Goal: Information Seeking & Learning: Learn about a topic

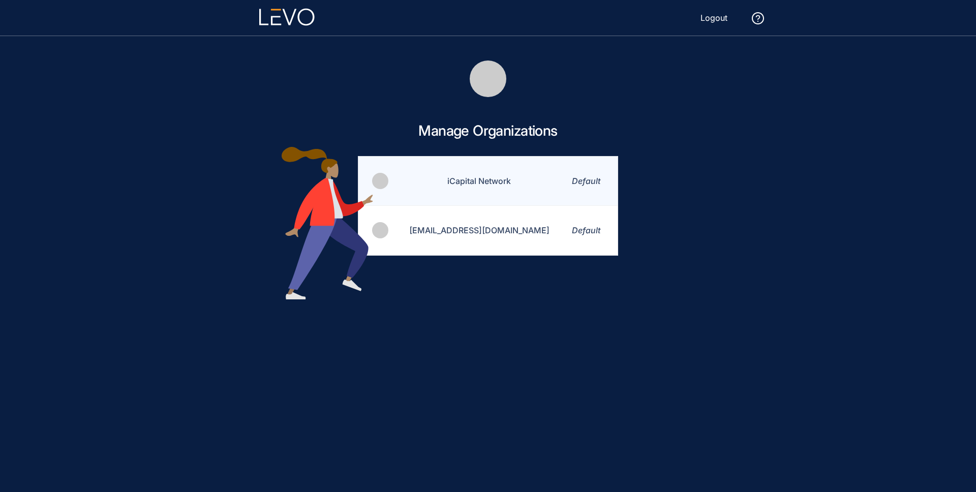
click at [479, 176] on td "iCapital Network" at bounding box center [472, 181] width 167 height 49
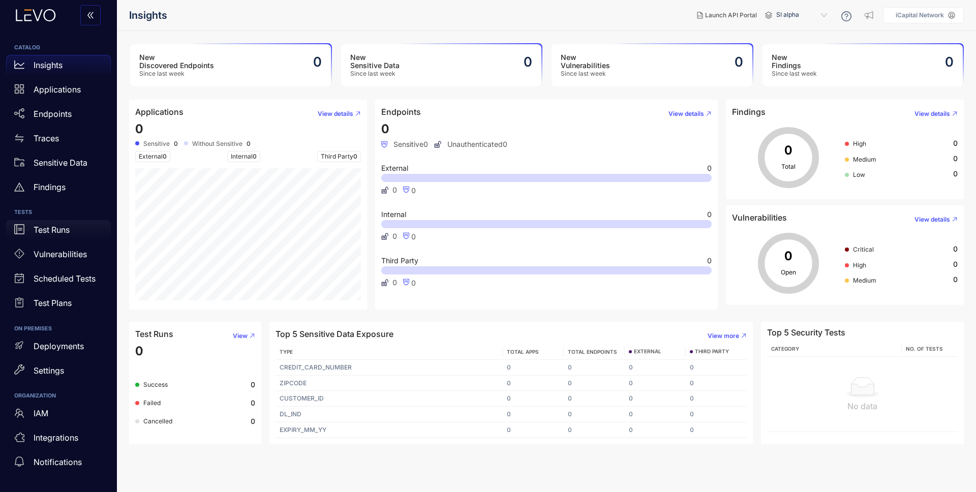
click at [47, 231] on p "Test Runs" at bounding box center [52, 229] width 36 height 9
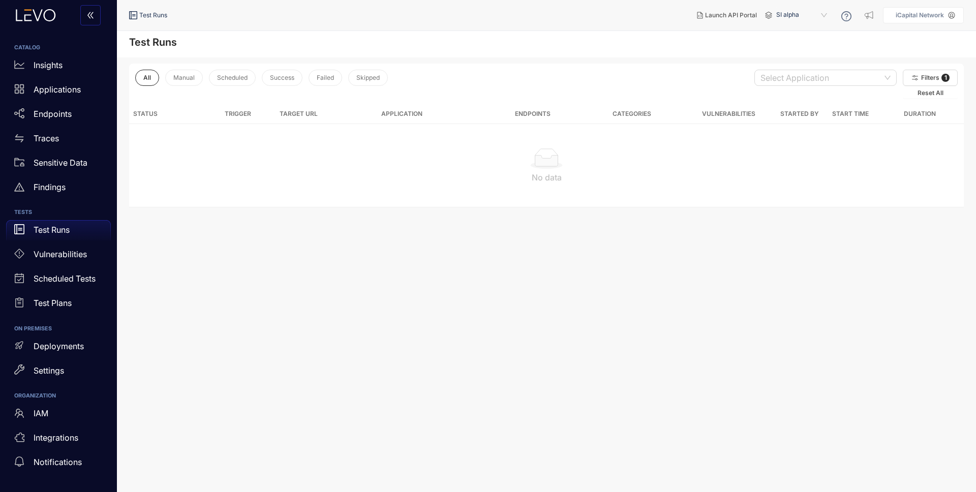
click at [807, 15] on span "SI alpha" at bounding box center [802, 15] width 53 height 16
click at [814, 58] on div "Alts staging" at bounding box center [806, 58] width 53 height 11
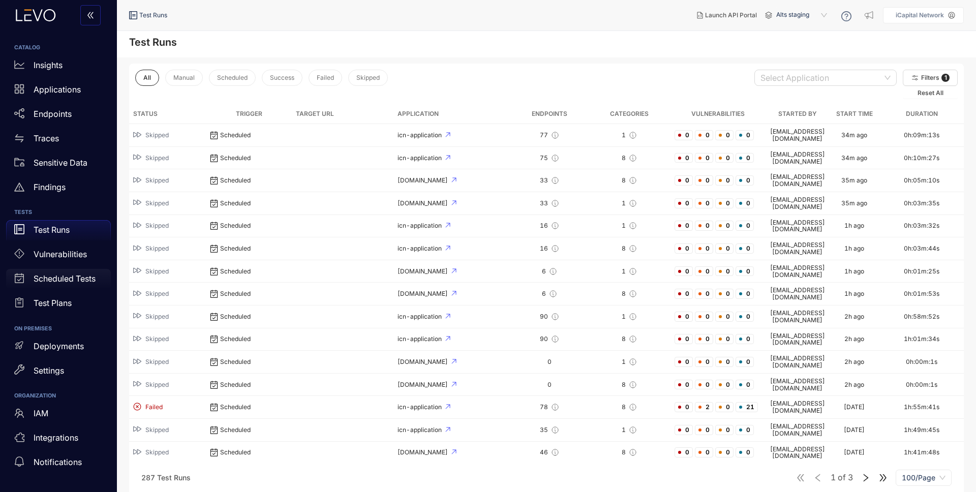
click at [68, 280] on p "Scheduled Tests" at bounding box center [65, 278] width 62 height 9
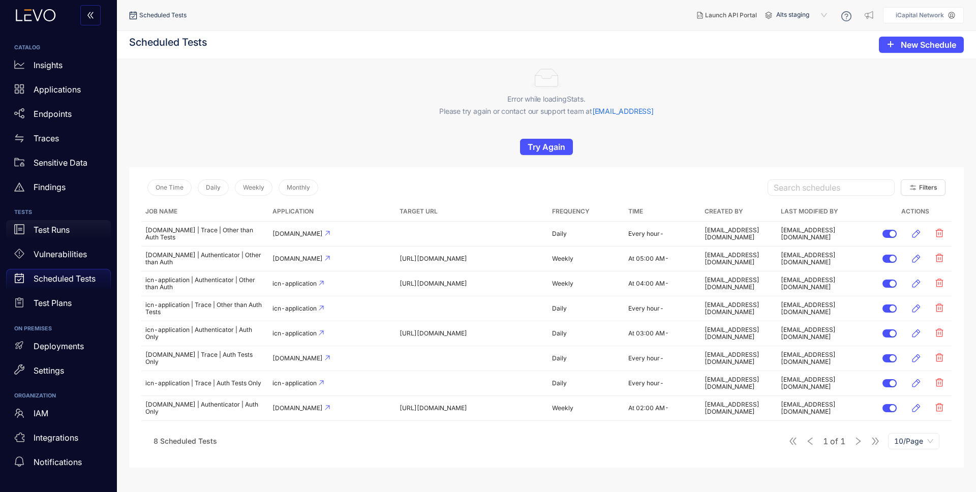
click at [54, 223] on div "Test Runs" at bounding box center [58, 230] width 105 height 20
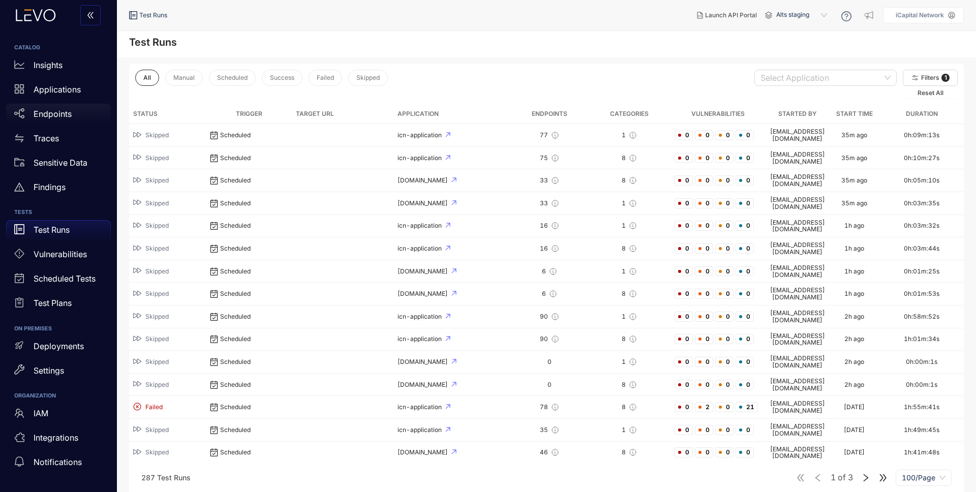
click at [60, 111] on p "Endpoints" at bounding box center [53, 113] width 38 height 9
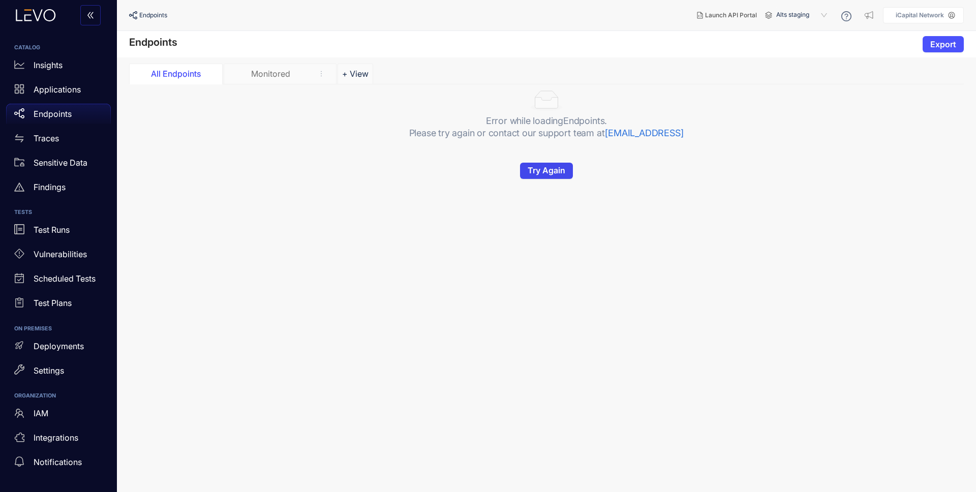
click at [556, 172] on span "Try Again" at bounding box center [547, 170] width 38 height 9
click at [552, 169] on span "Try Again" at bounding box center [547, 170] width 38 height 9
click at [37, 87] on p "Applications" at bounding box center [57, 89] width 47 height 9
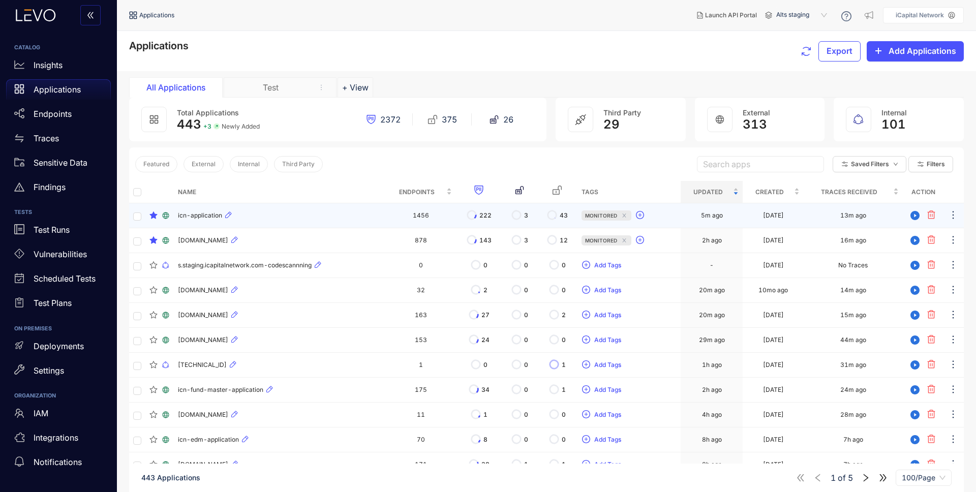
click at [275, 215] on div "icn-application" at bounding box center [279, 215] width 203 height 12
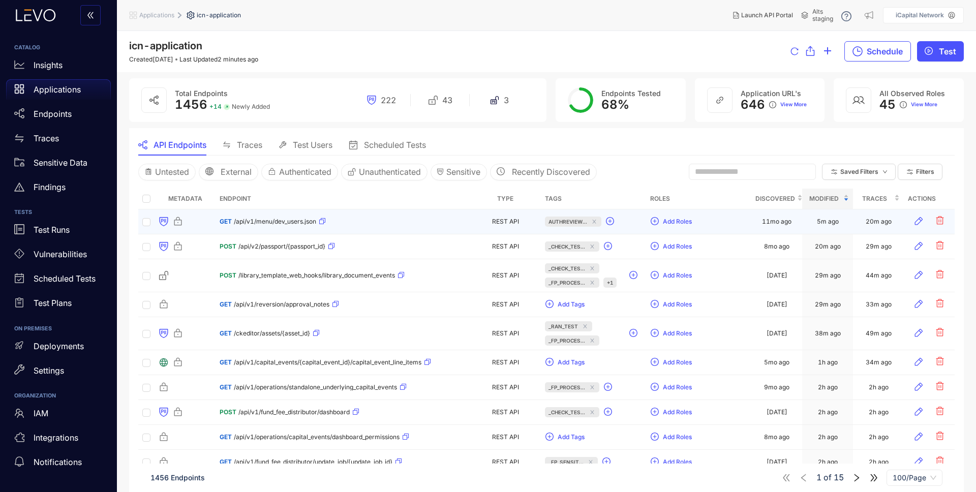
click at [282, 214] on div "GET /api/v1/menu/dev_users.json" at bounding box center [273, 221] width 106 height 16
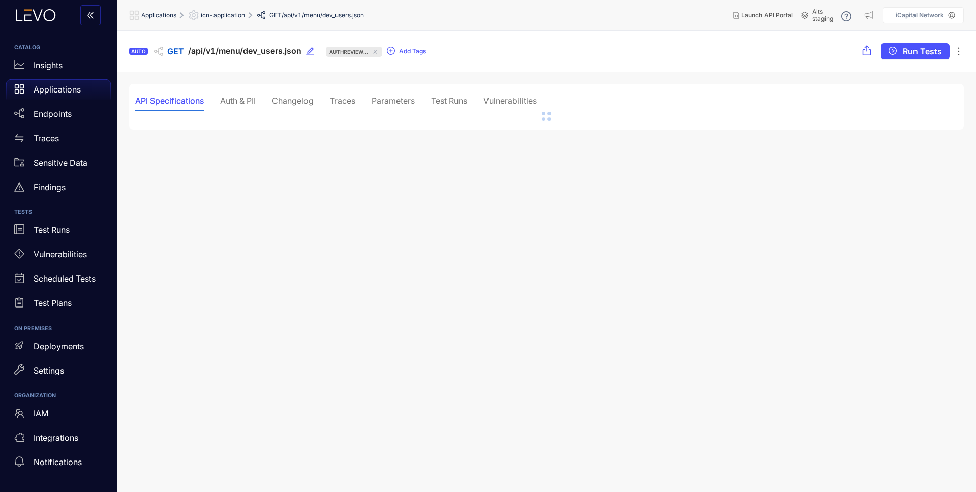
click at [344, 106] on div "Traces" at bounding box center [342, 100] width 25 height 21
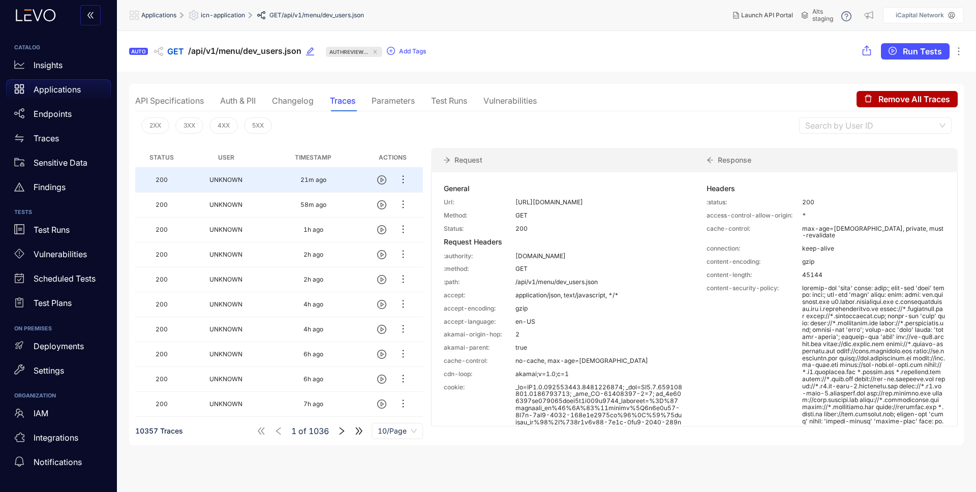
click at [71, 81] on div "Applications" at bounding box center [58, 89] width 105 height 20
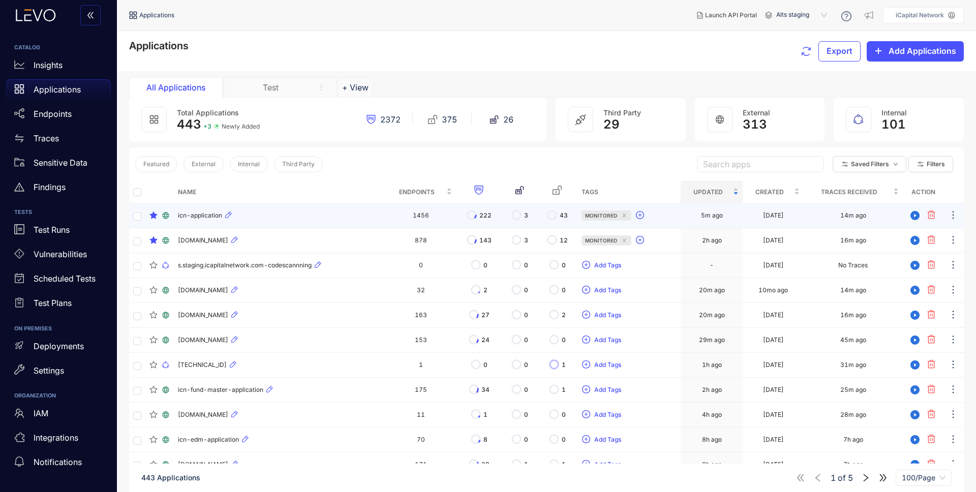
click at [278, 211] on div "icn-application" at bounding box center [279, 215] width 203 height 12
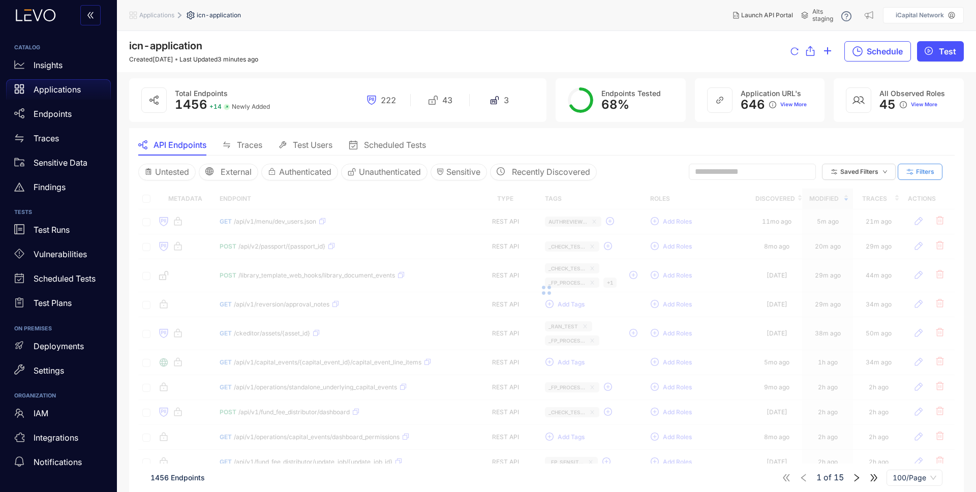
click at [921, 172] on span "Filters" at bounding box center [925, 171] width 18 height 7
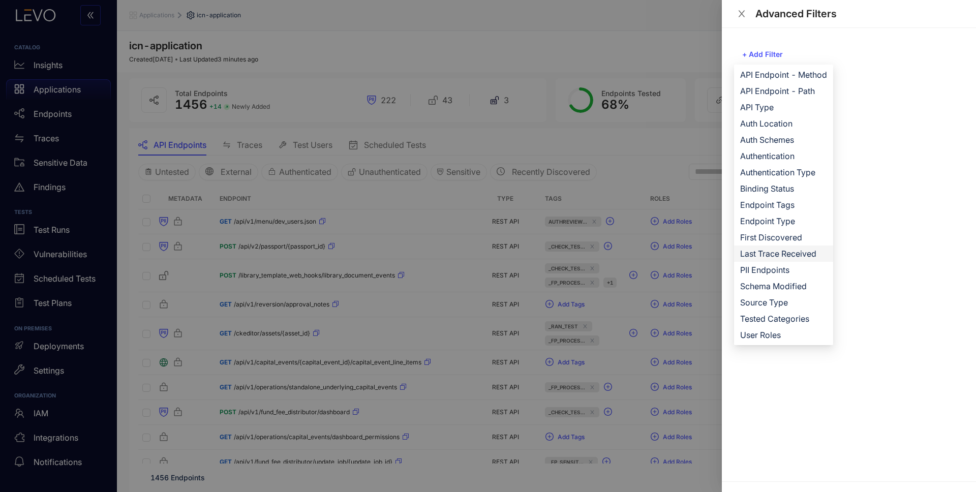
click at [782, 255] on span "Last Trace Received" at bounding box center [783, 253] width 87 height 11
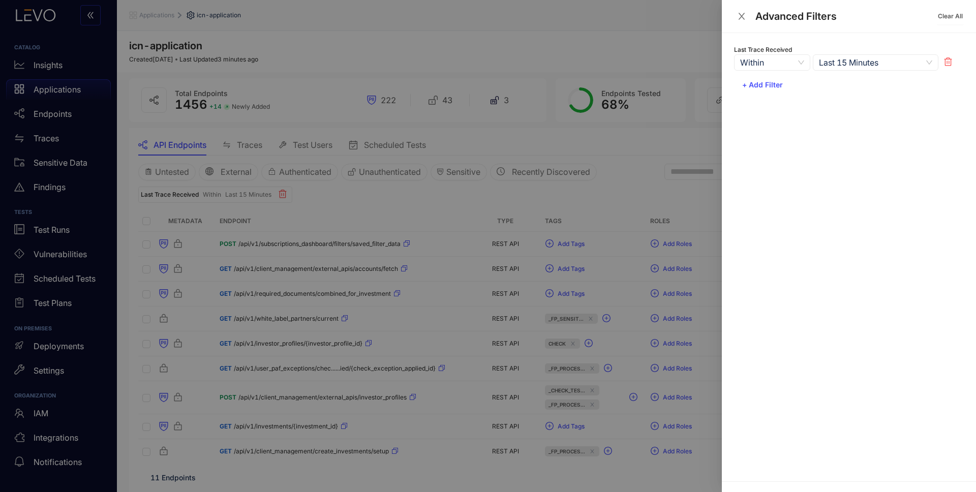
click at [844, 58] on span "Last 15 Minutes" at bounding box center [875, 62] width 113 height 15
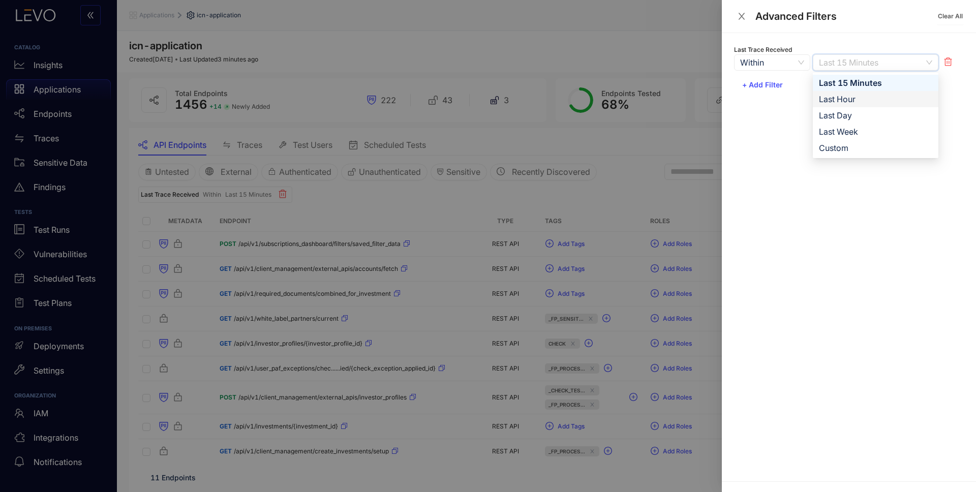
click at [859, 100] on div "Last Hour" at bounding box center [875, 99] width 113 height 11
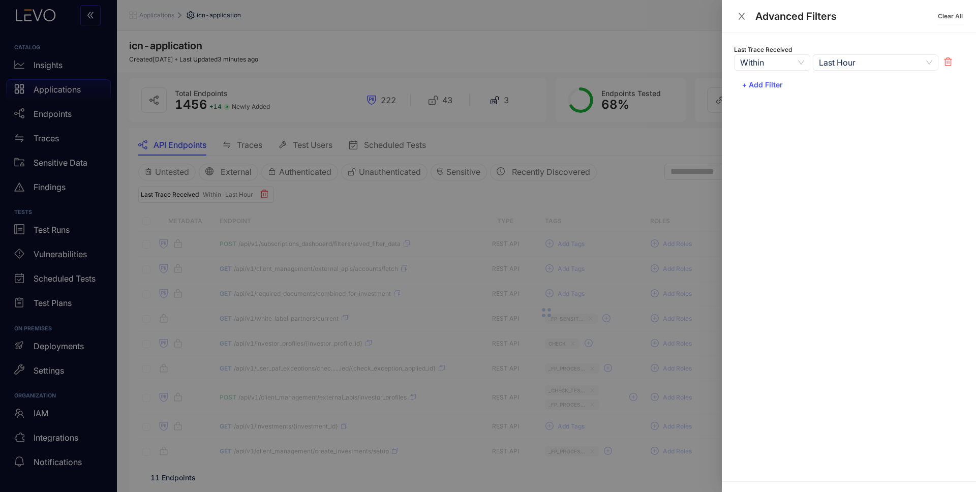
click at [629, 169] on div at bounding box center [488, 246] width 976 height 492
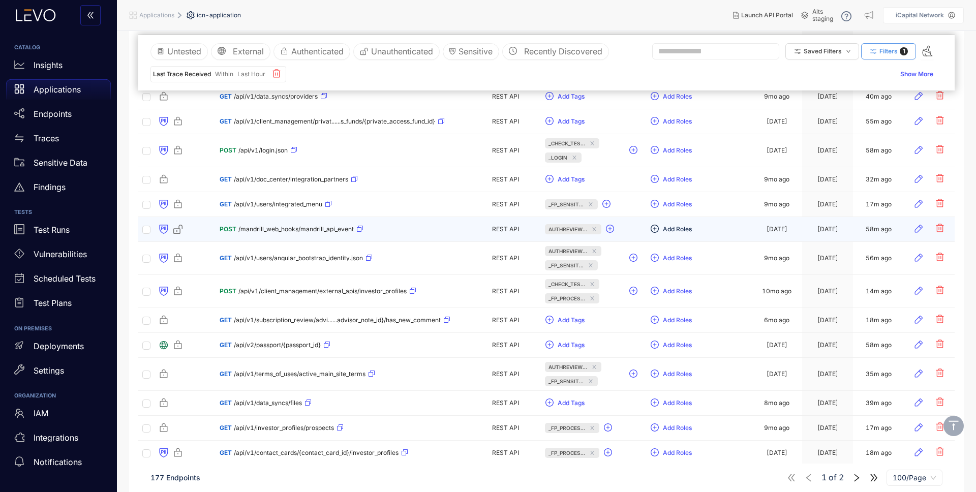
scroll to position [2352, 0]
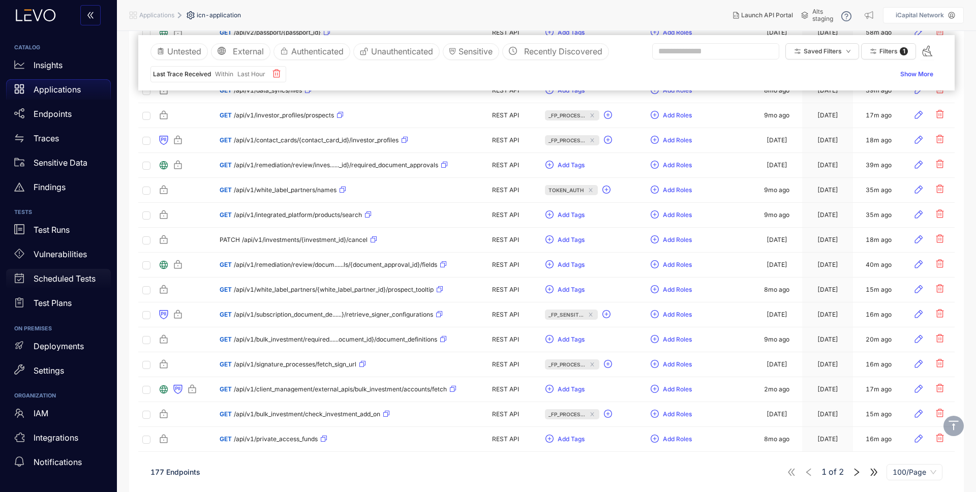
click at [57, 278] on p "Scheduled Tests" at bounding box center [65, 278] width 62 height 9
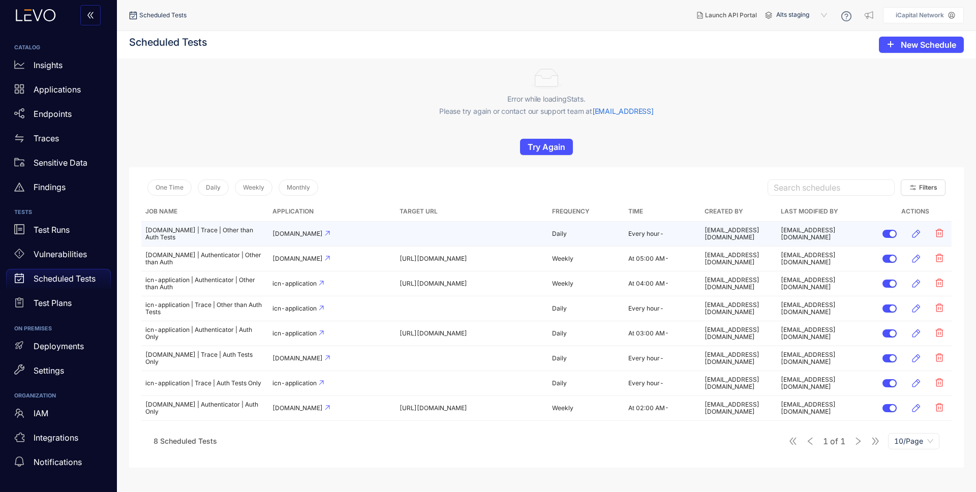
click at [473, 236] on td at bounding box center [471, 234] width 152 height 25
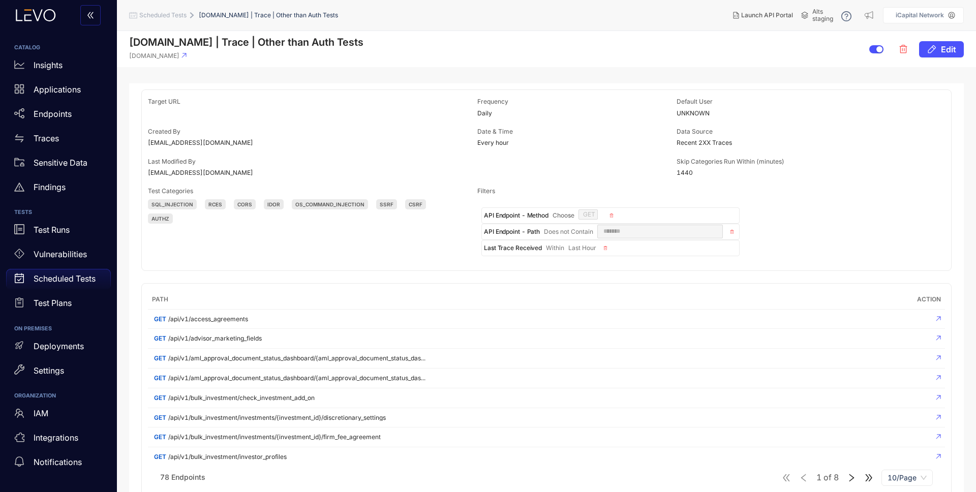
click at [46, 276] on p "Scheduled Tests" at bounding box center [65, 278] width 62 height 9
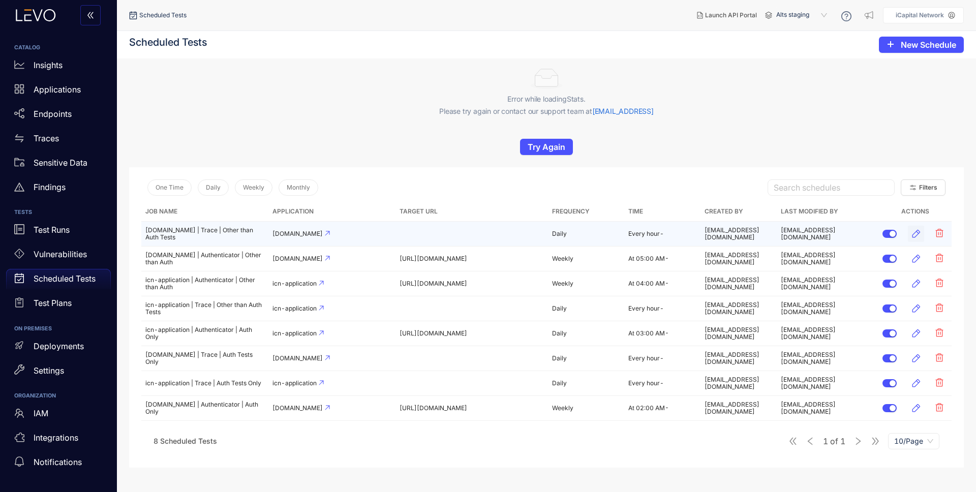
click at [918, 232] on icon "button" at bounding box center [916, 234] width 8 height 8
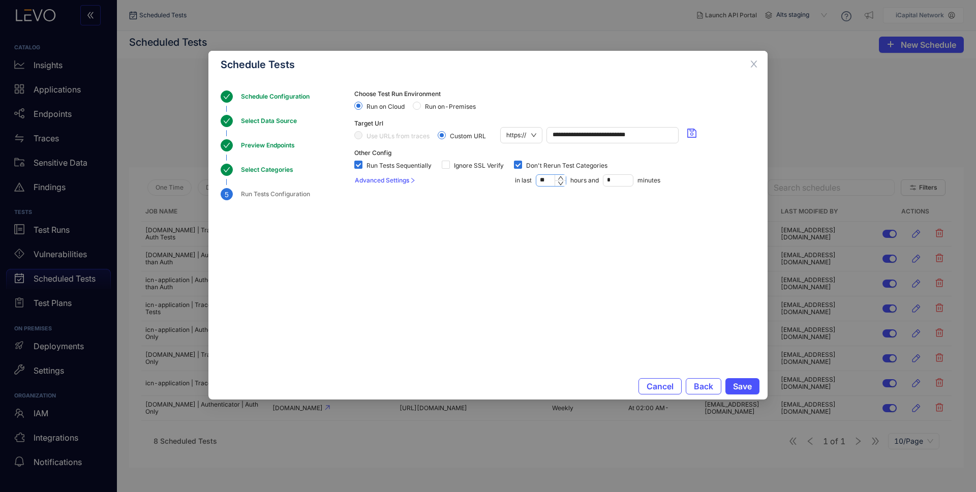
click at [549, 180] on input "**" at bounding box center [550, 180] width 29 height 11
click at [572, 223] on section "**********" at bounding box center [554, 213] width 401 height 246
click at [657, 390] on span "Cancel" at bounding box center [659, 386] width 27 height 9
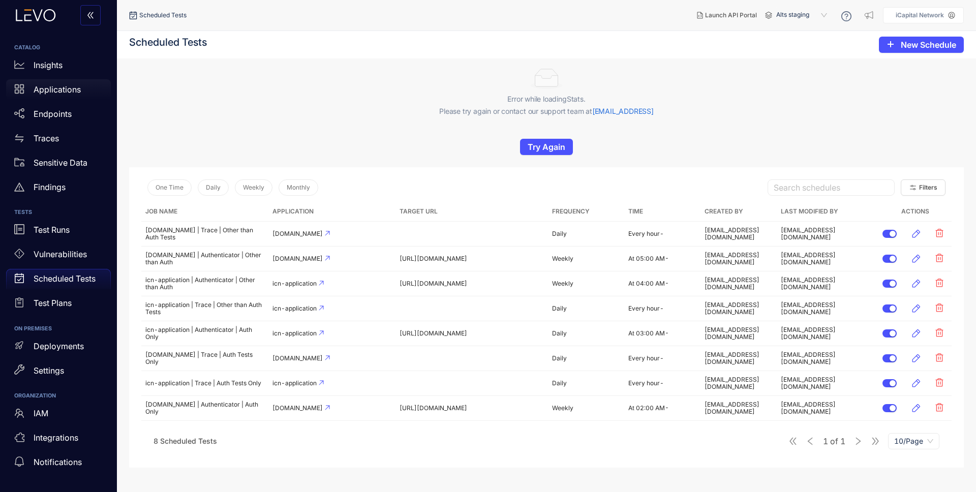
click at [55, 95] on div "Applications" at bounding box center [58, 89] width 105 height 20
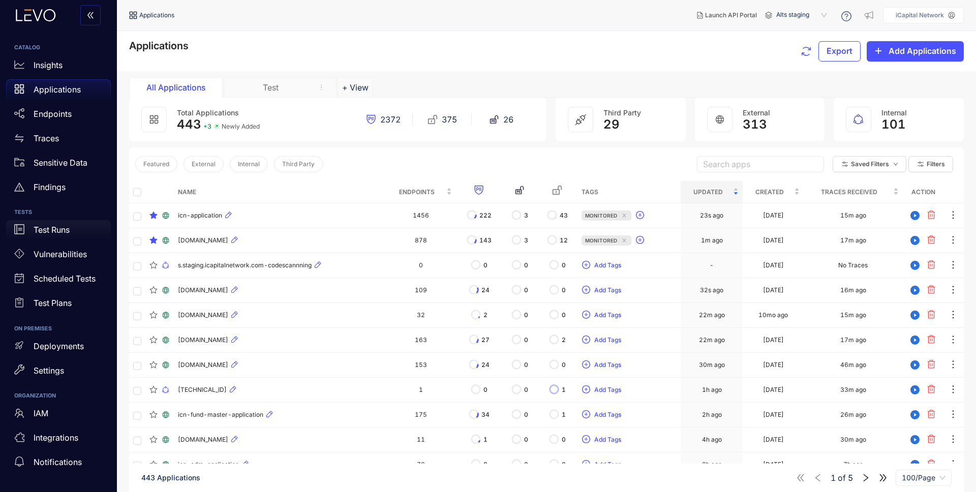
click at [64, 231] on p "Test Runs" at bounding box center [52, 229] width 36 height 9
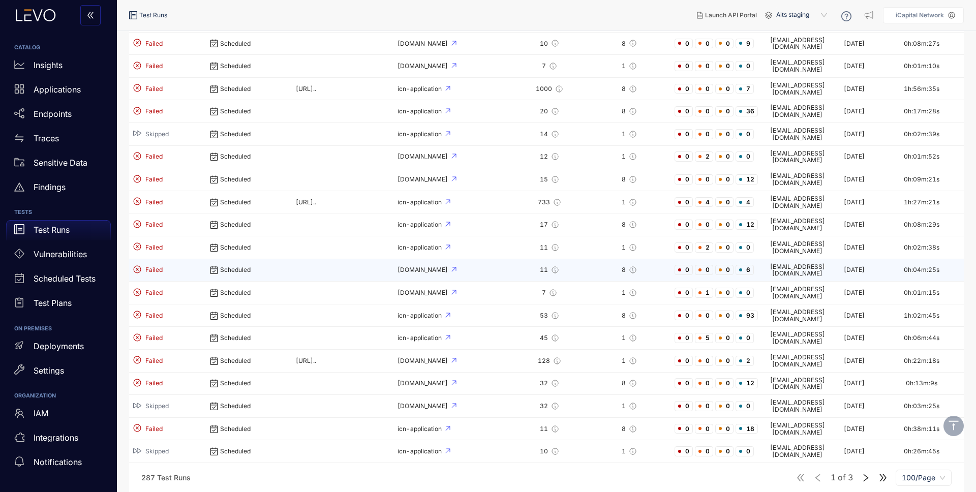
scroll to position [794, 0]
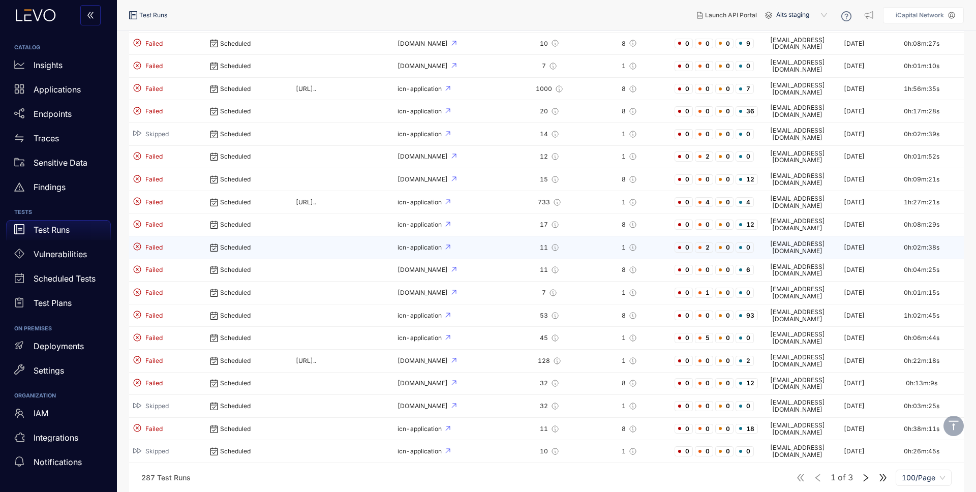
click at [292, 236] on td at bounding box center [343, 247] width 102 height 23
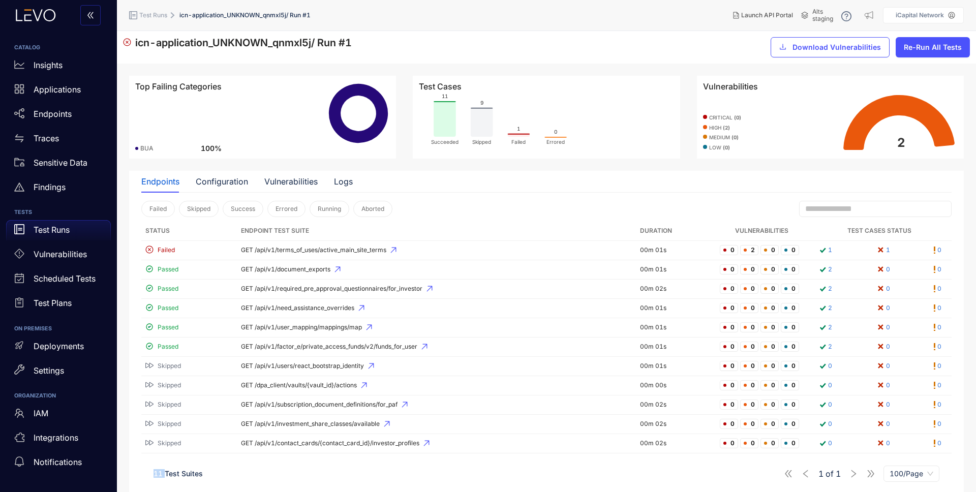
drag, startPoint x: 153, startPoint y: 473, endPoint x: 166, endPoint y: 474, distance: 13.3
click at [166, 474] on div "11 Test Suites 1 of 1 100/Page" at bounding box center [546, 473] width 810 height 28
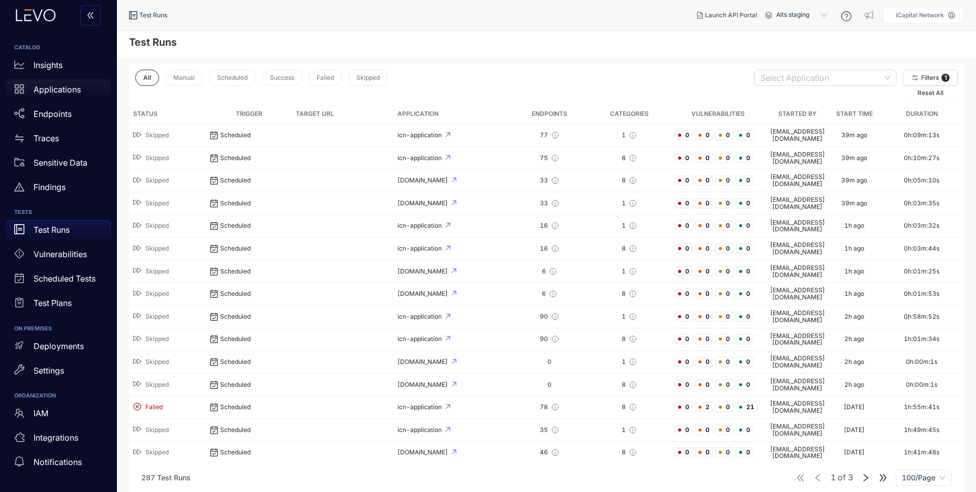
click at [61, 92] on p "Applications" at bounding box center [57, 89] width 47 height 9
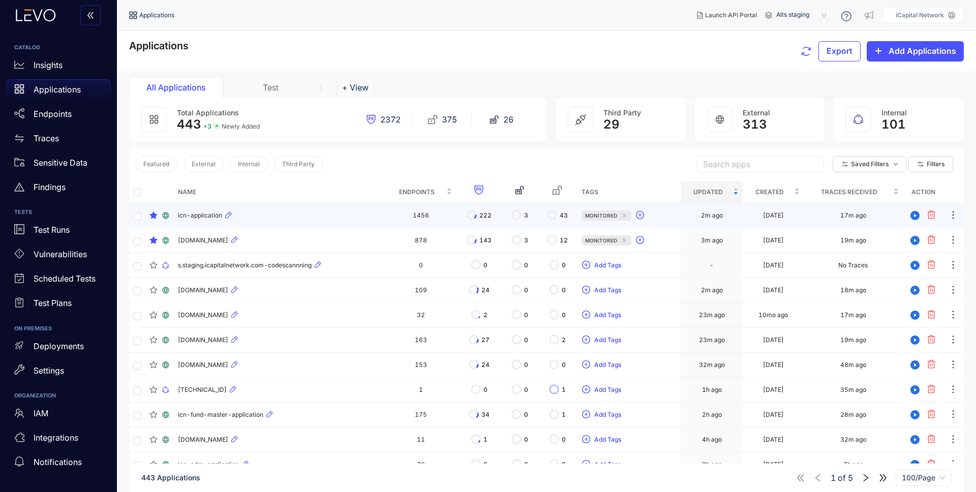
click at [257, 208] on td "icn-application" at bounding box center [279, 215] width 211 height 25
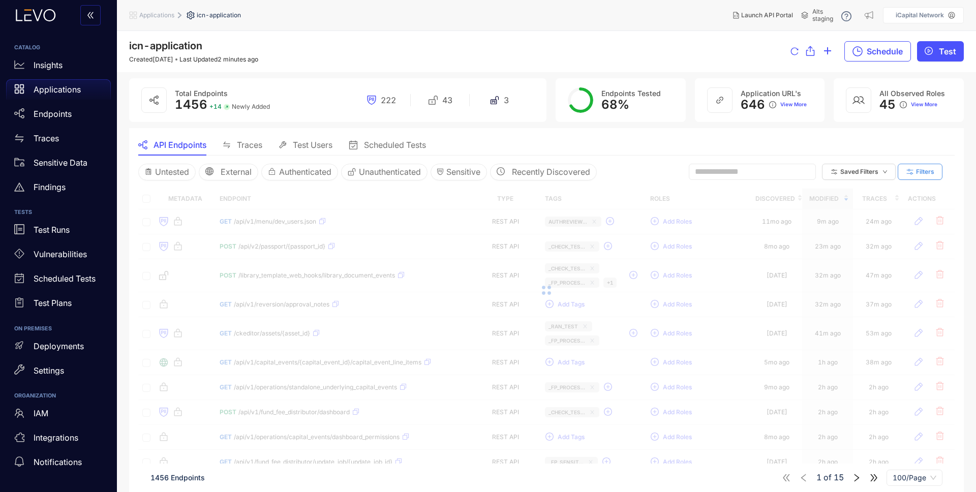
click at [930, 169] on span "Filters" at bounding box center [925, 171] width 18 height 7
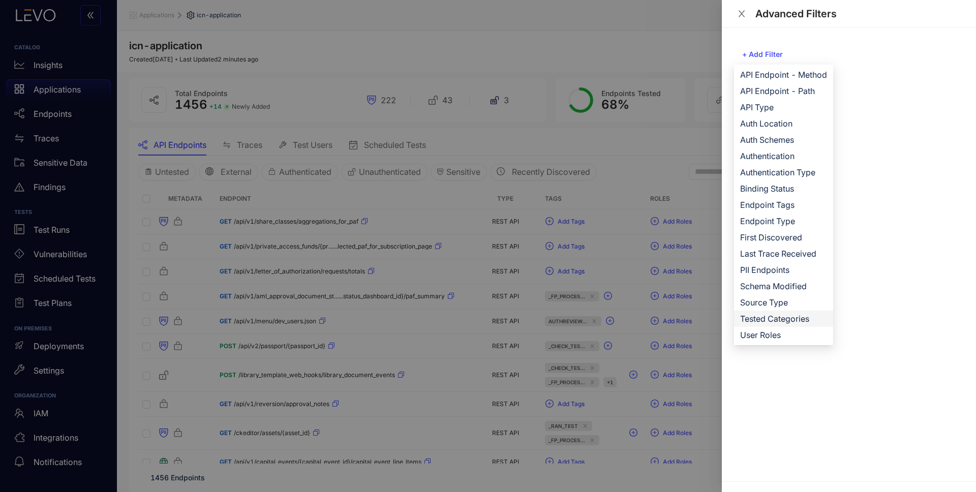
drag, startPoint x: 772, startPoint y: 318, endPoint x: 814, endPoint y: 322, distance: 41.4
click at [772, 318] on span "Tested Categories" at bounding box center [783, 318] width 87 height 11
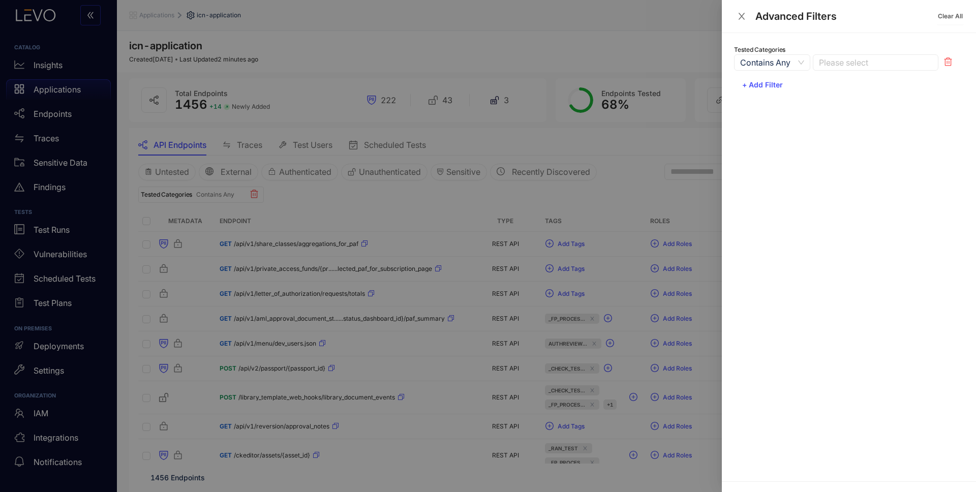
click at [784, 61] on span "Contains Any" at bounding box center [772, 62] width 64 height 15
click at [882, 216] on div "Tested Categories Contains Any Multiple Select Not In Multiple Select Contains …" at bounding box center [849, 257] width 254 height 448
click at [589, 195] on div at bounding box center [488, 246] width 976 height 492
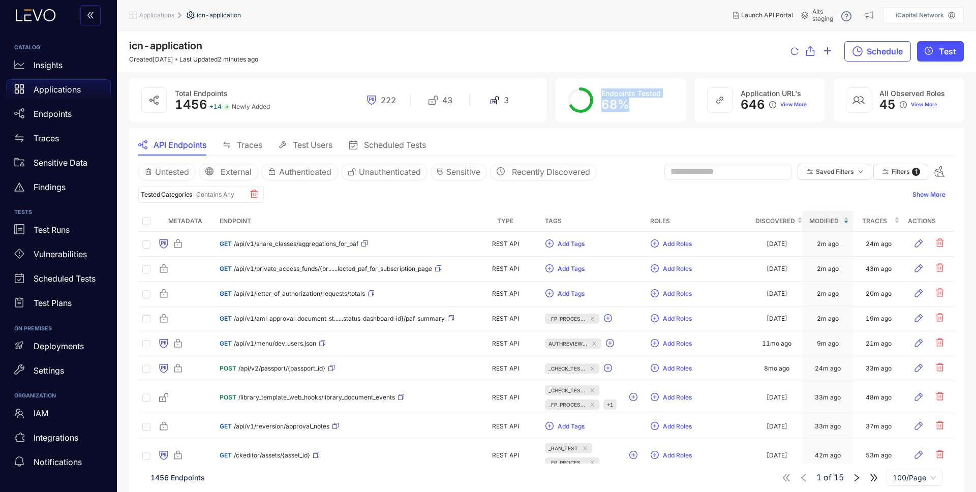
drag, startPoint x: 628, startPoint y: 106, endPoint x: 580, endPoint y: 98, distance: 48.4
click at [580, 98] on div "Endpoints Tested 68 %" at bounding box center [620, 100] width 130 height 44
click at [591, 135] on div "API Endpoints Traces Test Users Scheduled Tests" at bounding box center [546, 144] width 816 height 21
drag, startPoint x: 632, startPoint y: 105, endPoint x: 574, endPoint y: 98, distance: 57.9
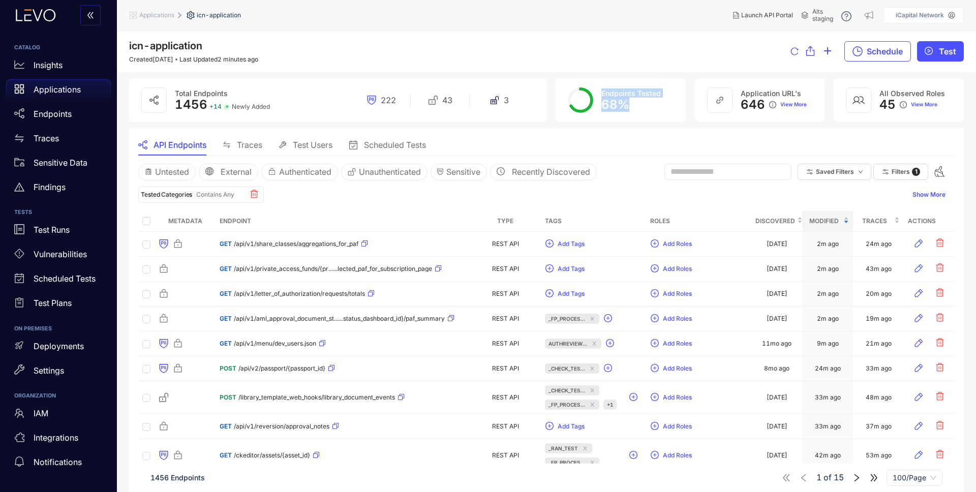
click at [574, 98] on div "Endpoints Tested 68 %" at bounding box center [620, 100] width 130 height 44
click at [560, 139] on div "API Endpoints Traces Test Users Scheduled Tests" at bounding box center [546, 144] width 816 height 21
drag, startPoint x: 630, startPoint y: 108, endPoint x: 583, endPoint y: 90, distance: 49.6
click at [583, 90] on div "Endpoints Tested 68 %" at bounding box center [620, 100] width 130 height 44
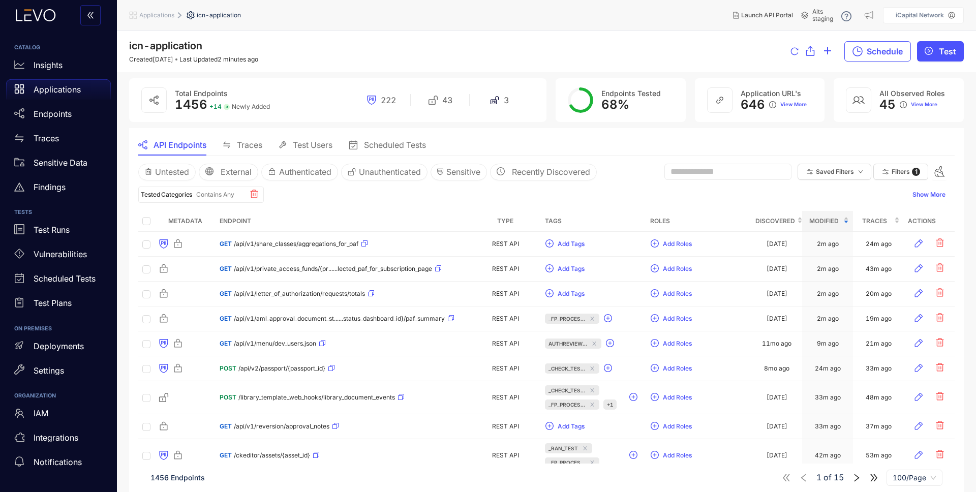
drag, startPoint x: 618, startPoint y: 142, endPoint x: 619, endPoint y: 123, distance: 19.3
click at [618, 141] on div "API Endpoints Traces Test Users Scheduled Tests" at bounding box center [546, 144] width 816 height 21
drag, startPoint x: 635, startPoint y: 107, endPoint x: 592, endPoint y: 88, distance: 46.9
click at [592, 88] on div "Endpoints Tested 68 %" at bounding box center [620, 100] width 130 height 44
click at [629, 143] on div "API Endpoints Traces Test Users Scheduled Tests" at bounding box center [546, 144] width 816 height 21
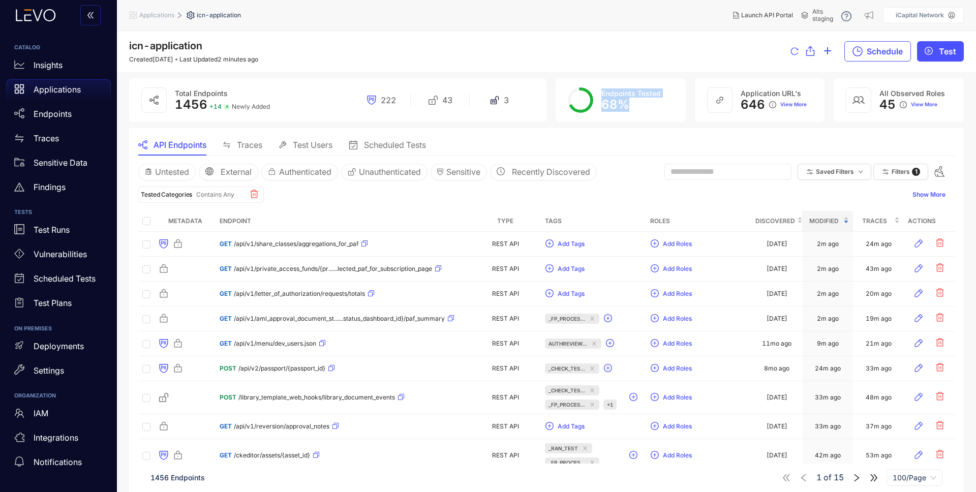
drag, startPoint x: 628, startPoint y: 106, endPoint x: 591, endPoint y: 91, distance: 39.9
click at [591, 91] on div "Endpoints Tested 68 %" at bounding box center [620, 100] width 130 height 44
drag, startPoint x: 620, startPoint y: 143, endPoint x: 627, endPoint y: 133, distance: 12.7
click at [620, 143] on div "API Endpoints Traces Test Users Scheduled Tests" at bounding box center [546, 144] width 816 height 21
drag, startPoint x: 635, startPoint y: 100, endPoint x: 630, endPoint y: 102, distance: 5.3
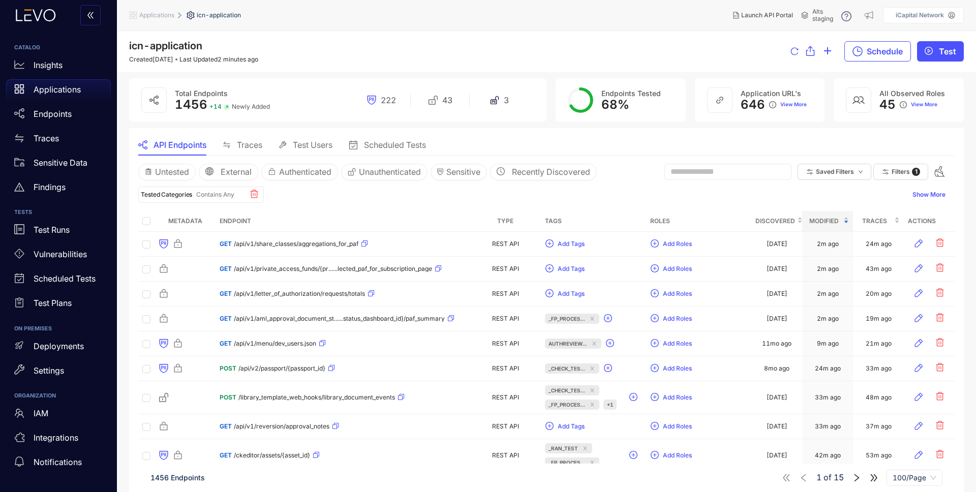
click at [630, 102] on div "68 %" at bounding box center [630, 105] width 59 height 14
drag, startPoint x: 633, startPoint y: 108, endPoint x: 601, endPoint y: 89, distance: 36.9
click at [601, 89] on div "Endpoints Tested 68 %" at bounding box center [630, 99] width 59 height 23
click at [610, 104] on span "68 %" at bounding box center [615, 104] width 28 height 15
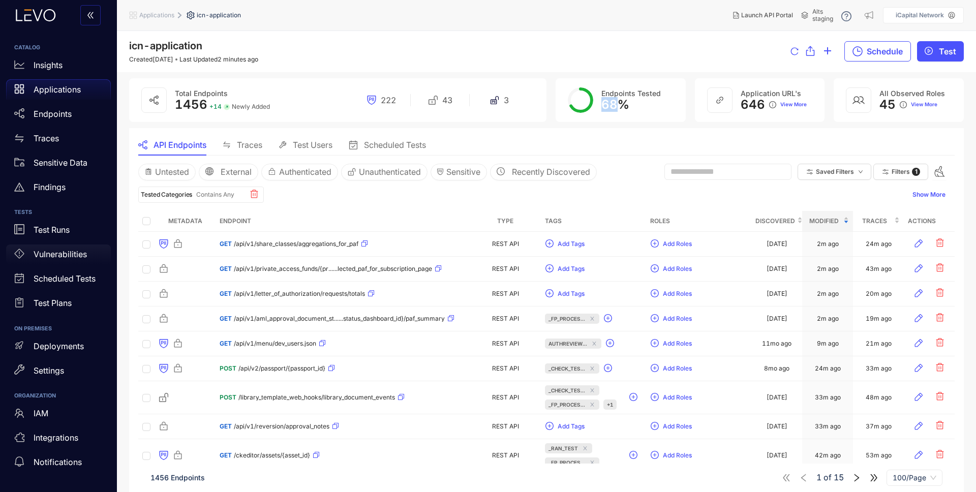
click at [51, 257] on p "Vulnerabilities" at bounding box center [60, 254] width 53 height 9
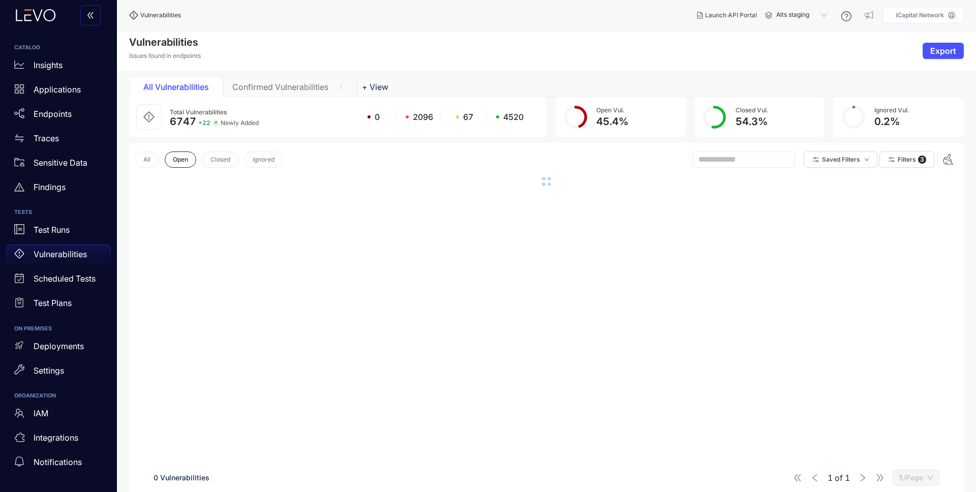
click at [279, 84] on div "Confirmed Vulnerabilities" at bounding box center [280, 86] width 96 height 9
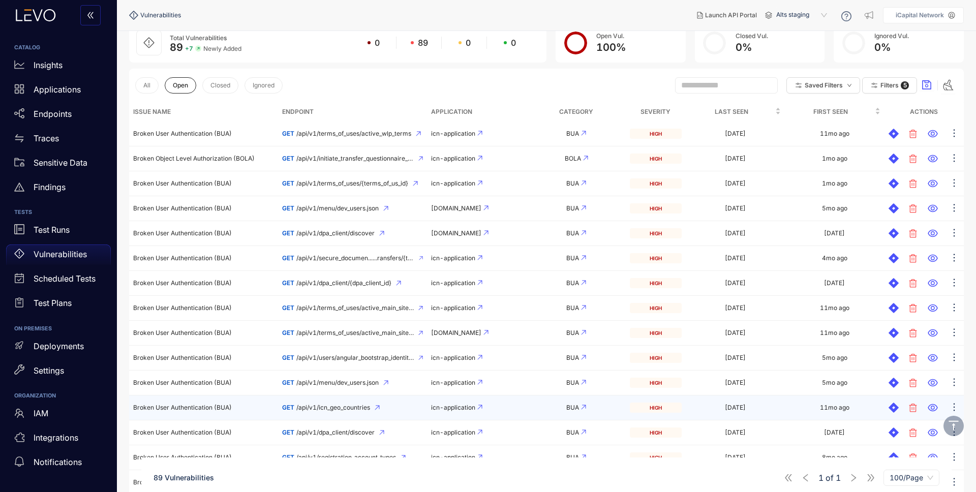
scroll to position [74, 0]
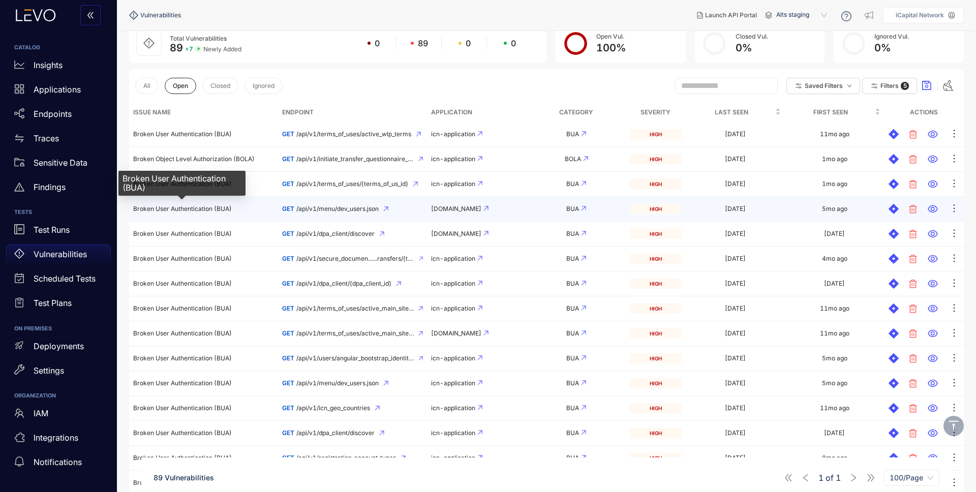
click at [188, 208] on span "Broken User Authentication (BUA)" at bounding box center [182, 209] width 99 height 8
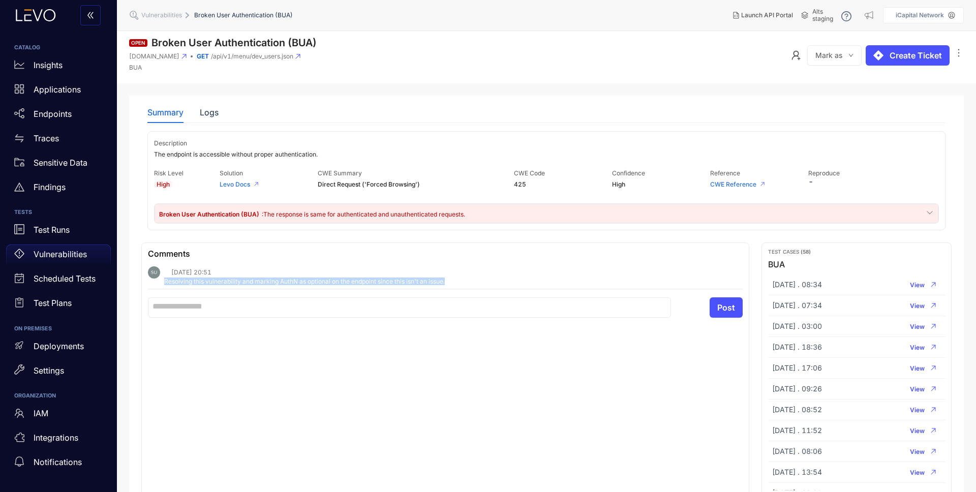
drag, startPoint x: 164, startPoint y: 283, endPoint x: 469, endPoint y: 281, distance: 304.9
click at [469, 281] on div "Resolving this vulnerability and marking AuthN as optional on the endpoint sinc…" at bounding box center [453, 282] width 578 height 6
click at [354, 393] on div "Comments [DATE] 20:51 Resolving this vulnerability and marking AuthN as optiona…" at bounding box center [445, 369] width 608 height 255
drag, startPoint x: 306, startPoint y: 278, endPoint x: 465, endPoint y: 284, distance: 158.7
click at [465, 284] on div "Resolving this vulnerability and marking AuthN as optional on the endpoint sinc…" at bounding box center [453, 282] width 578 height 6
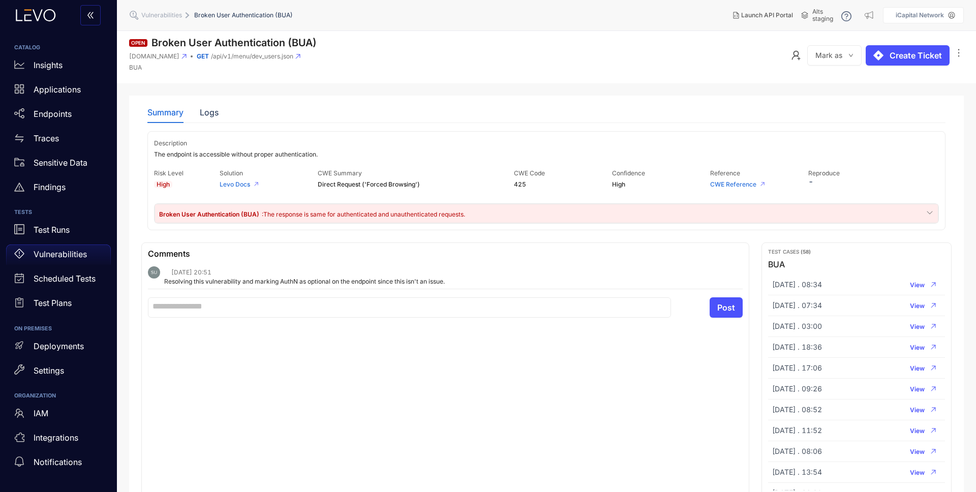
click at [487, 391] on div "Comments [DATE] 20:51 Resolving this vulnerability and marking AuthN as optiona…" at bounding box center [445, 369] width 608 height 255
click at [152, 272] on img at bounding box center [154, 272] width 12 height 12
drag, startPoint x: 165, startPoint y: 283, endPoint x: 457, endPoint y: 287, distance: 291.7
click at [457, 287] on li "[DATE] 20:51 Resolving this vulnerability and marking AuthN as optional on the …" at bounding box center [445, 277] width 595 height 23
click at [418, 403] on div "Comments [DATE] 20:51 Resolving this vulnerability and marking AuthN as optiona…" at bounding box center [445, 369] width 608 height 255
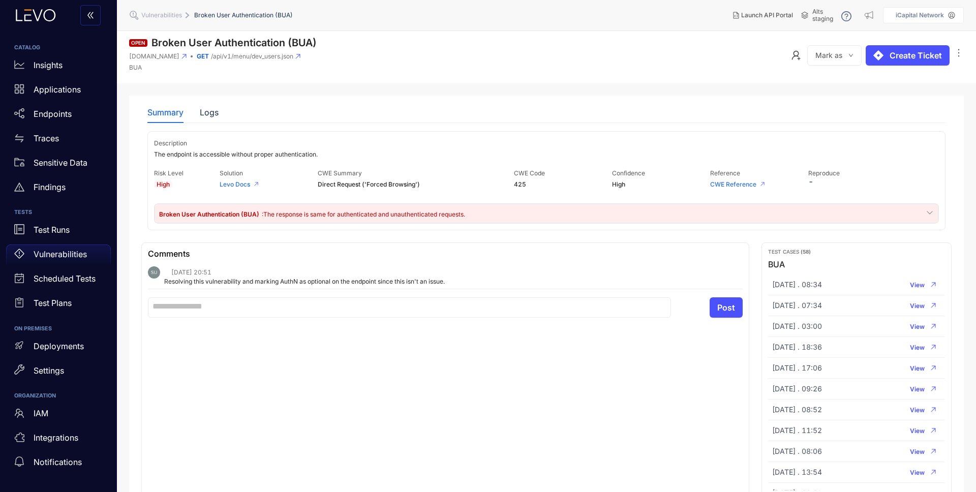
click at [353, 281] on div "Resolving this vulnerability and marking AuthN as optional on the endpoint sinc…" at bounding box center [304, 282] width 281 height 6
click at [352, 274] on div "[DATE] 20:51" at bounding box center [445, 272] width 595 height 12
click at [353, 284] on div "Resolving this vulnerability and marking AuthN as optional on the endpoint sinc…" at bounding box center [304, 282] width 281 height 6
click at [353, 283] on div "Resolving this vulnerability and marking AuthN as optional on the endpoint sinc…" at bounding box center [304, 282] width 281 height 6
click at [352, 283] on div "Resolving this vulnerability and marking AuthN as optional on the endpoint sinc…" at bounding box center [304, 282] width 281 height 6
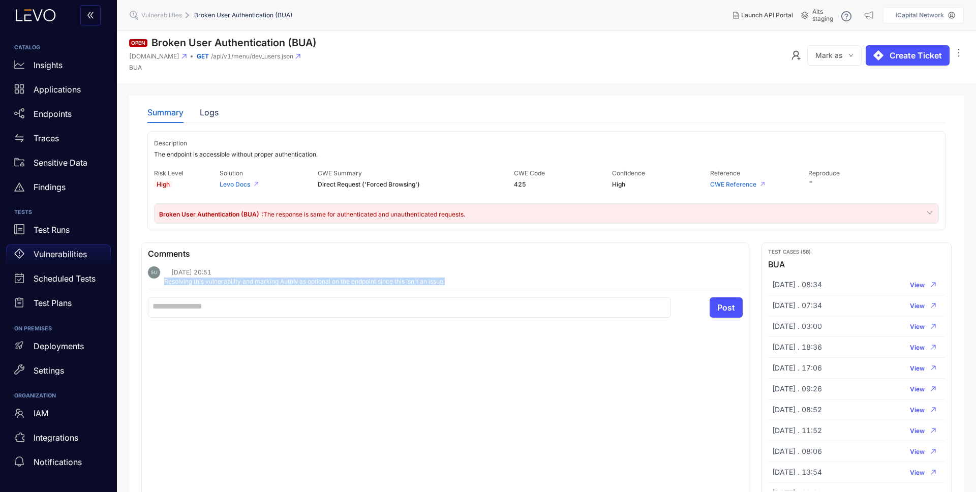
click at [352, 283] on div "Resolving this vulnerability and marking AuthN as optional on the endpoint sinc…" at bounding box center [304, 282] width 281 height 6
click at [313, 342] on div "Comments [DATE] 20:51 Resolving this vulnerability and marking AuthN as optiona…" at bounding box center [445, 369] width 608 height 255
click at [300, 56] on icon at bounding box center [298, 56] width 5 height 5
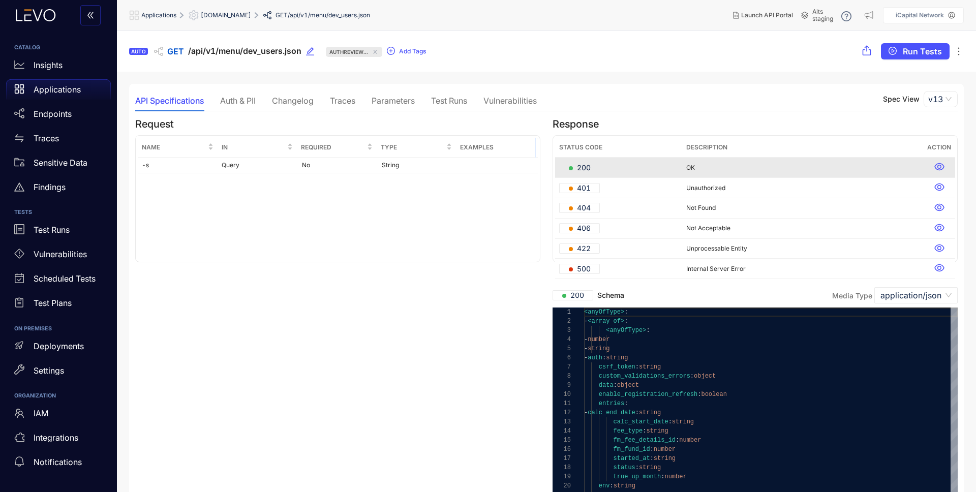
click at [953, 52] on div "Run Tests" at bounding box center [913, 51] width 100 height 16
click at [959, 51] on icon "ellipsis" at bounding box center [959, 52] width 2 height 8
click at [932, 102] on span "Mark Authentication as Optional" at bounding box center [891, 101] width 111 height 11
drag, startPoint x: 440, startPoint y: 331, endPoint x: 423, endPoint y: 322, distance: 19.8
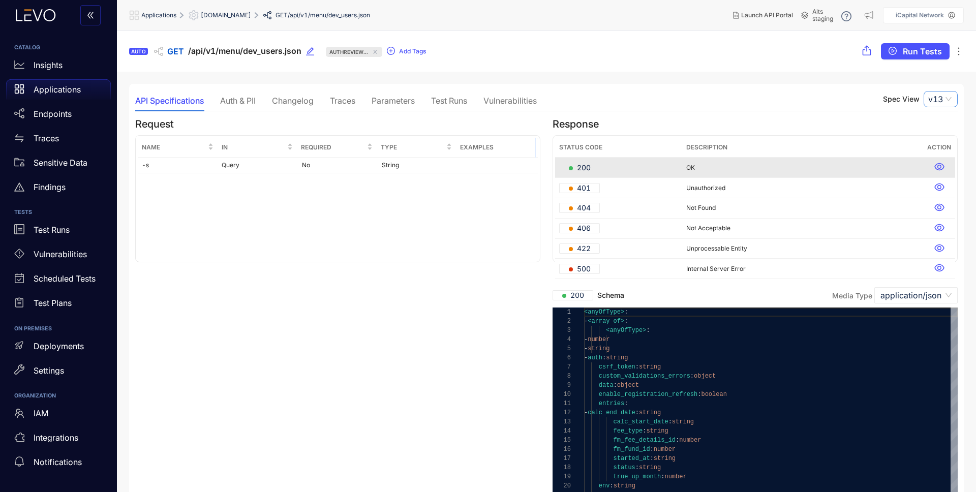
click at [949, 100] on span "v13" at bounding box center [940, 98] width 25 height 15
click at [940, 136] on div "v12" at bounding box center [941, 133] width 22 height 11
click at [59, 350] on p "Deployments" at bounding box center [59, 346] width 50 height 9
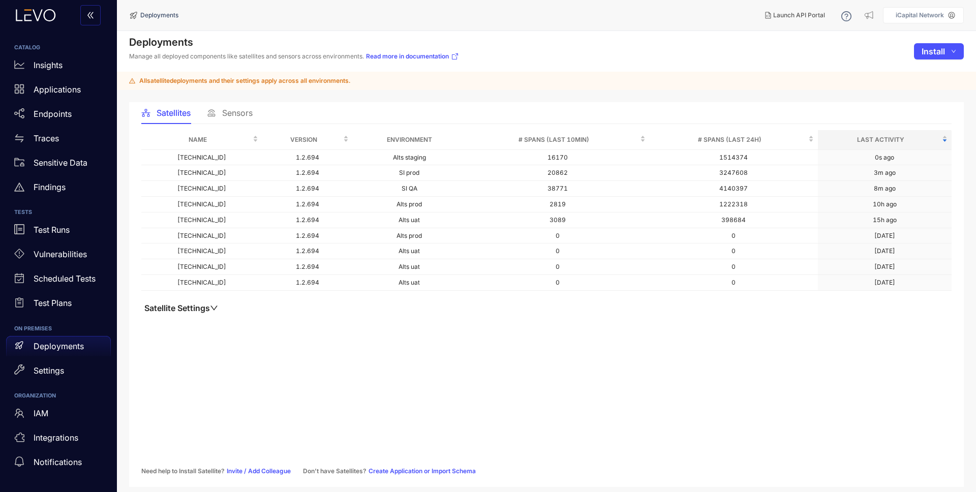
click at [238, 117] on div "Sensors" at bounding box center [230, 112] width 46 height 21
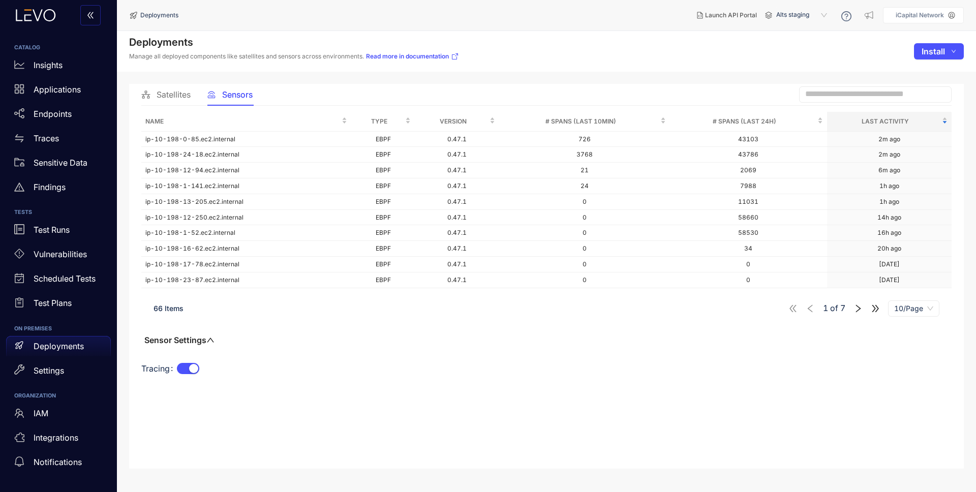
click at [806, 12] on span "Alts staging" at bounding box center [802, 15] width 53 height 16
click at [800, 53] on div "Alts prod" at bounding box center [806, 58] width 53 height 11
click at [799, 17] on span "Alts prod" at bounding box center [802, 15] width 53 height 16
click at [803, 134] on div "SI QA" at bounding box center [806, 137] width 53 height 11
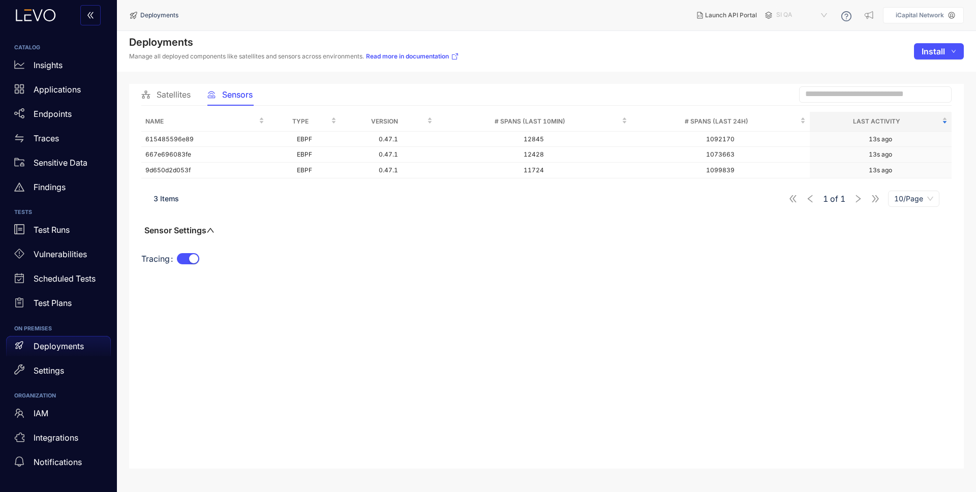
click at [784, 12] on span "SI QA" at bounding box center [802, 15] width 53 height 16
click at [795, 123] on div "SI prod" at bounding box center [806, 124] width 53 height 11
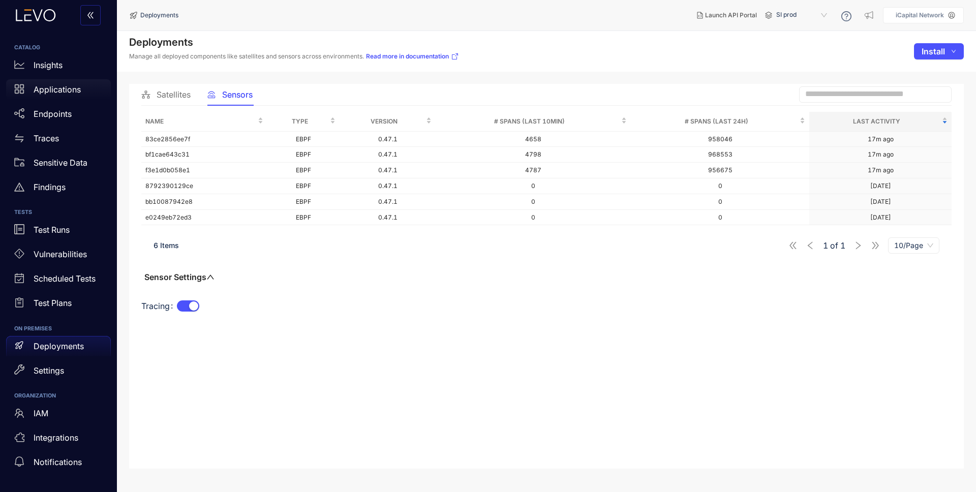
click at [54, 92] on p "Applications" at bounding box center [57, 89] width 47 height 9
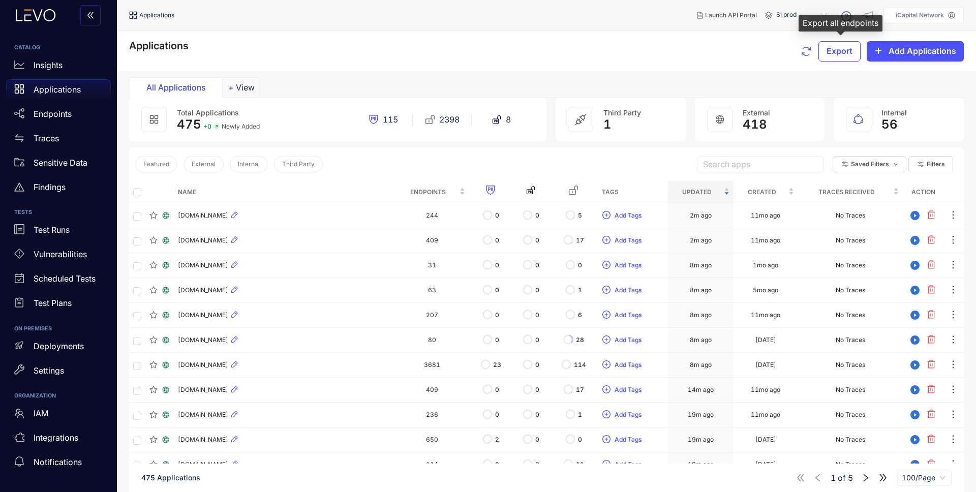
click at [795, 15] on span "SI prod" at bounding box center [802, 15] width 53 height 16
click at [635, 53] on div "Applications Export Add Applications" at bounding box center [546, 51] width 834 height 22
click at [59, 346] on p "Deployments" at bounding box center [59, 346] width 50 height 9
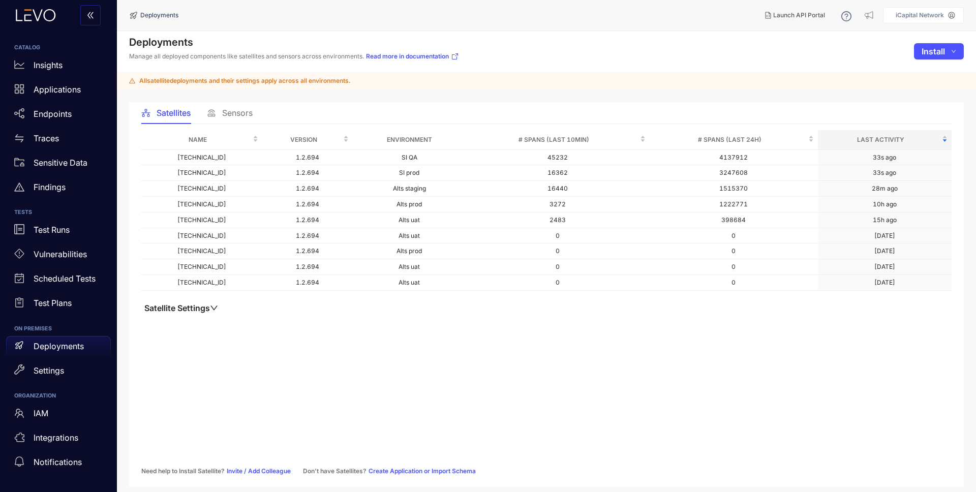
click at [215, 303] on button "Satellite Settings" at bounding box center [181, 308] width 80 height 10
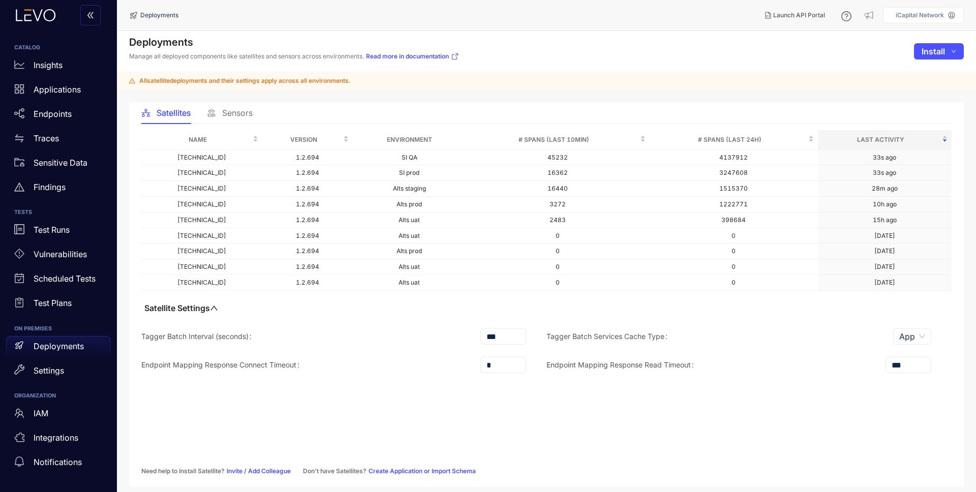
click at [230, 114] on span "Sensors" at bounding box center [237, 112] width 30 height 9
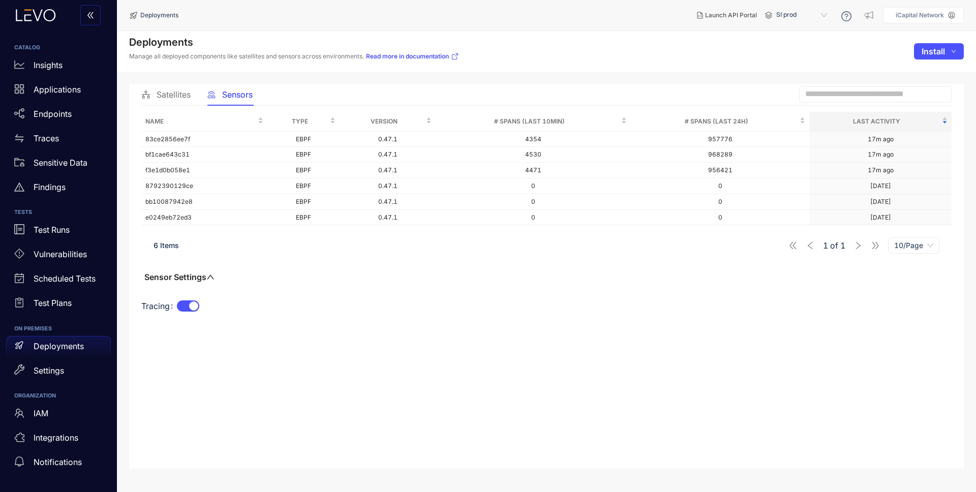
click at [799, 12] on span "SI prod" at bounding box center [802, 15] width 53 height 16
click at [795, 136] on div "SI QA" at bounding box center [806, 137] width 53 height 11
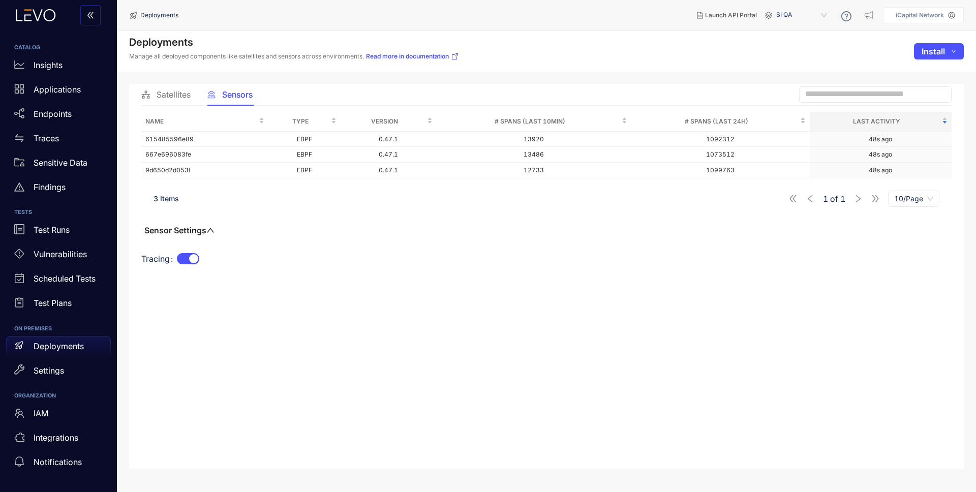
click at [795, 15] on span "SI QA" at bounding box center [802, 15] width 53 height 16
click at [801, 72] on div "Alts staging" at bounding box center [806, 71] width 53 height 11
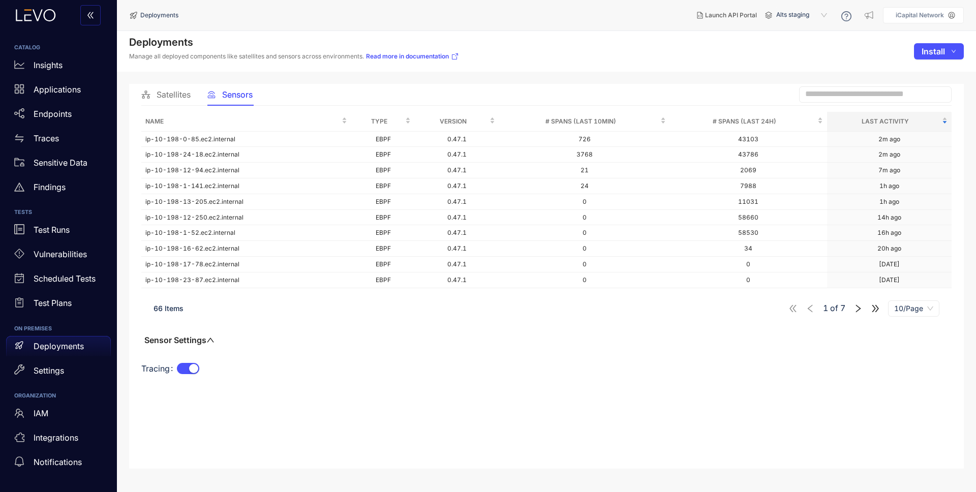
click at [788, 15] on span "Alts staging" at bounding box center [802, 15] width 53 height 16
click at [798, 58] on div "Alts prod" at bounding box center [806, 58] width 53 height 11
click at [50, 113] on p "Endpoints" at bounding box center [53, 113] width 38 height 9
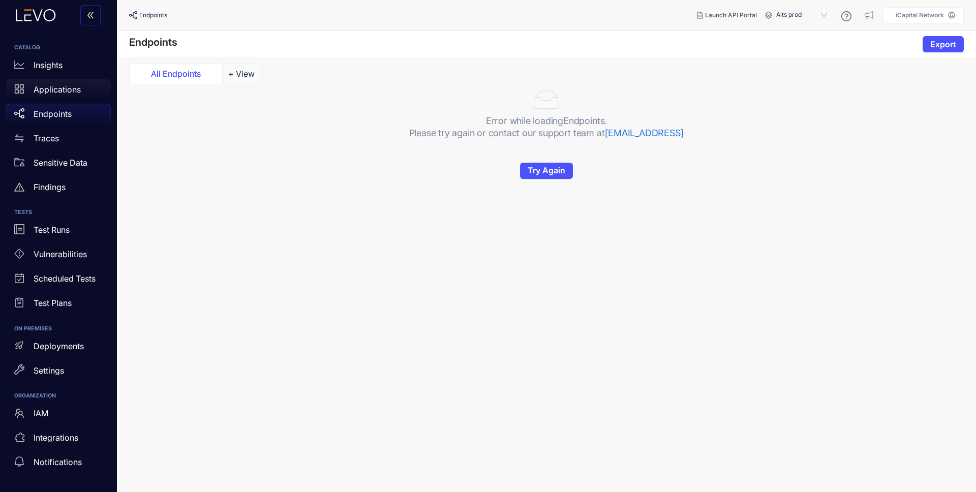
click at [56, 96] on div "Applications" at bounding box center [58, 89] width 105 height 20
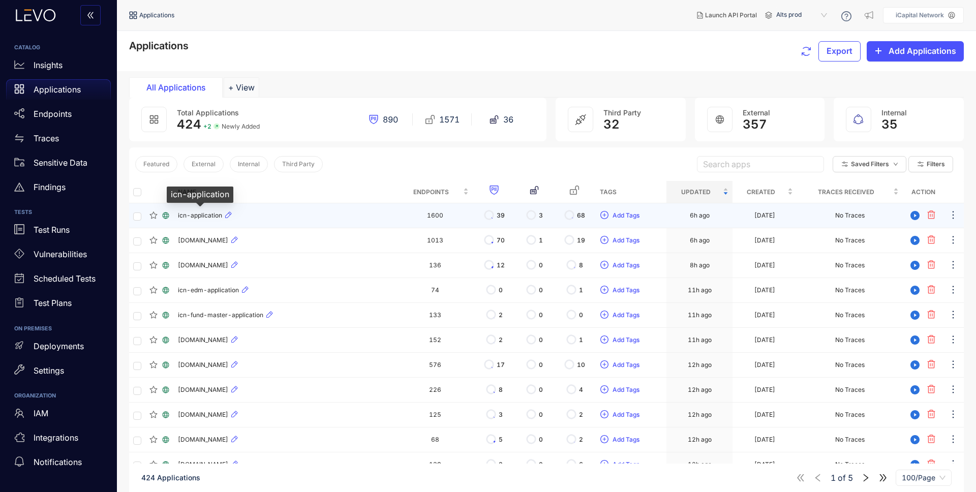
click at [199, 214] on span "icn-application" at bounding box center [200, 215] width 44 height 7
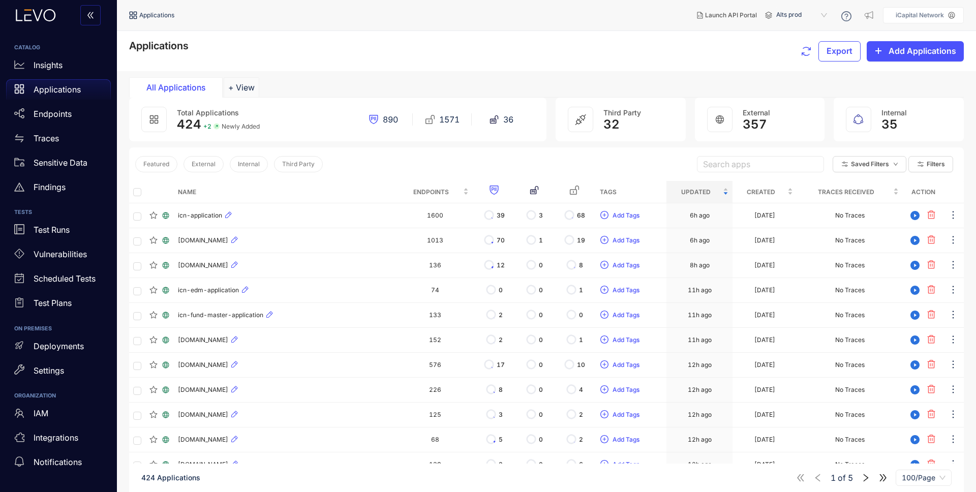
click at [792, 15] on span "Alts prod" at bounding box center [802, 15] width 53 height 16
drag, startPoint x: 800, startPoint y: 110, endPoint x: 810, endPoint y: 179, distance: 69.7
click at [800, 110] on div "SI prod" at bounding box center [806, 111] width 53 height 11
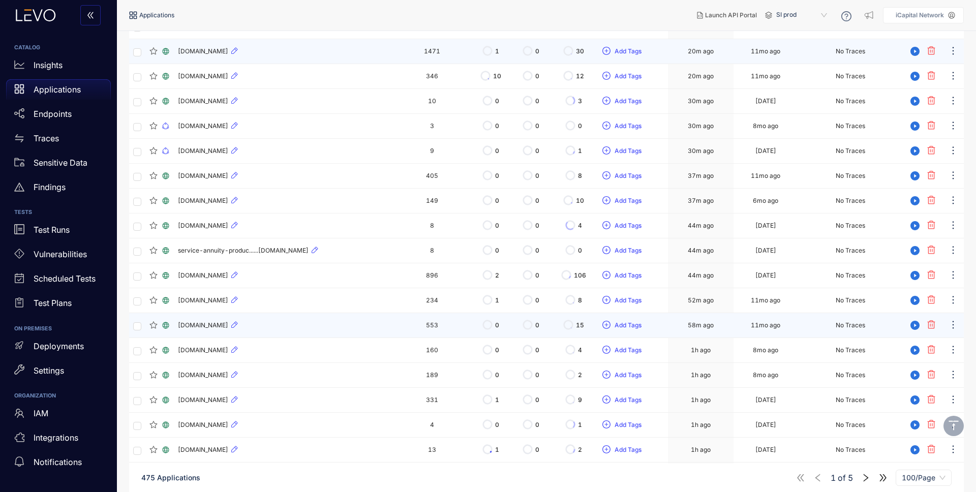
scroll to position [565, 0]
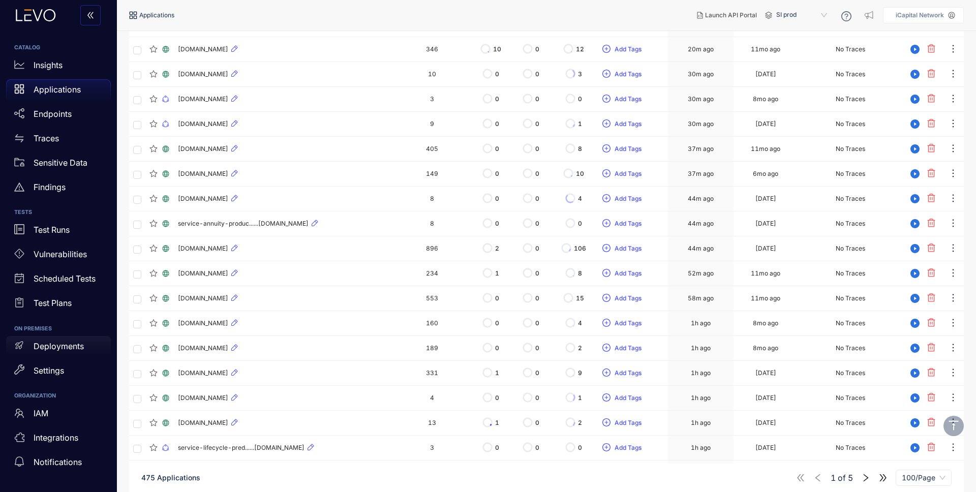
click at [62, 348] on p "Deployments" at bounding box center [59, 346] width 50 height 9
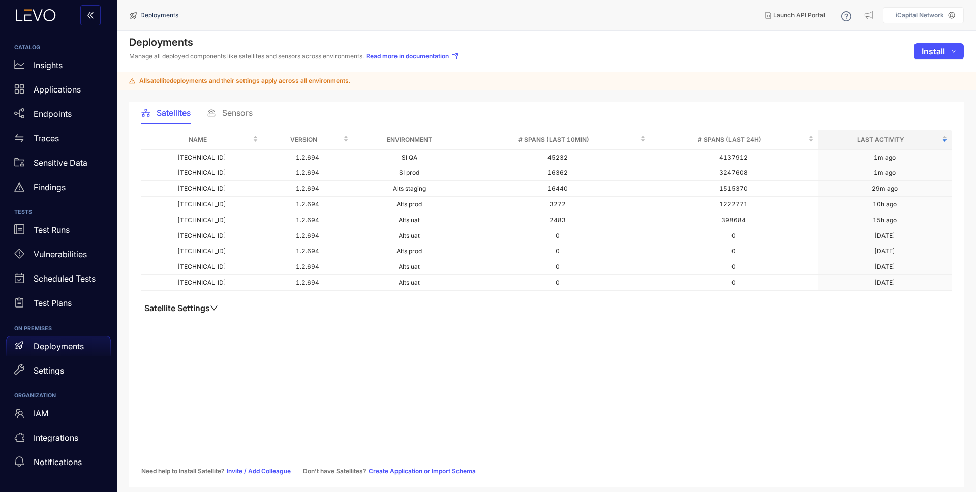
click at [162, 313] on div "Name Version Environment # Spans (last 10min) # Spans (last 24h) Last Activity …" at bounding box center [546, 229] width 810 height 199
click at [247, 117] on div "Sensors" at bounding box center [230, 112] width 46 height 21
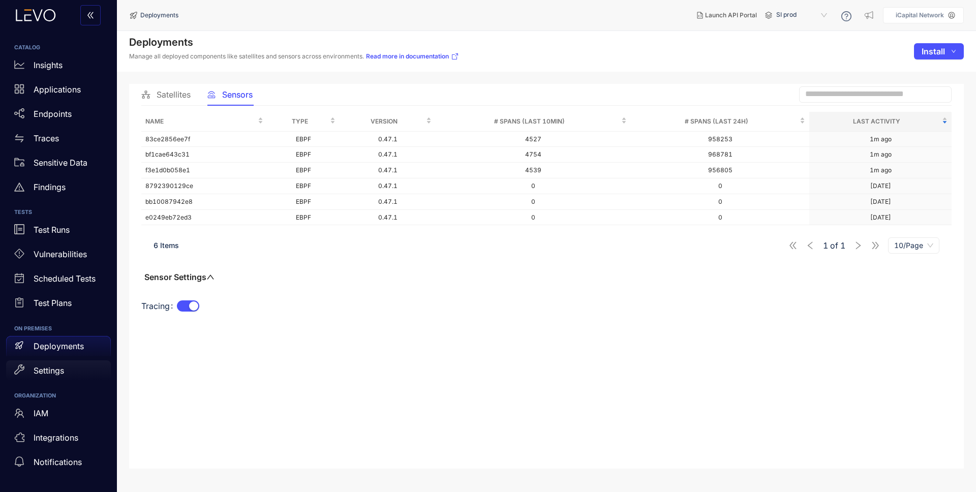
click at [52, 366] on p "Settings" at bounding box center [49, 370] width 30 height 9
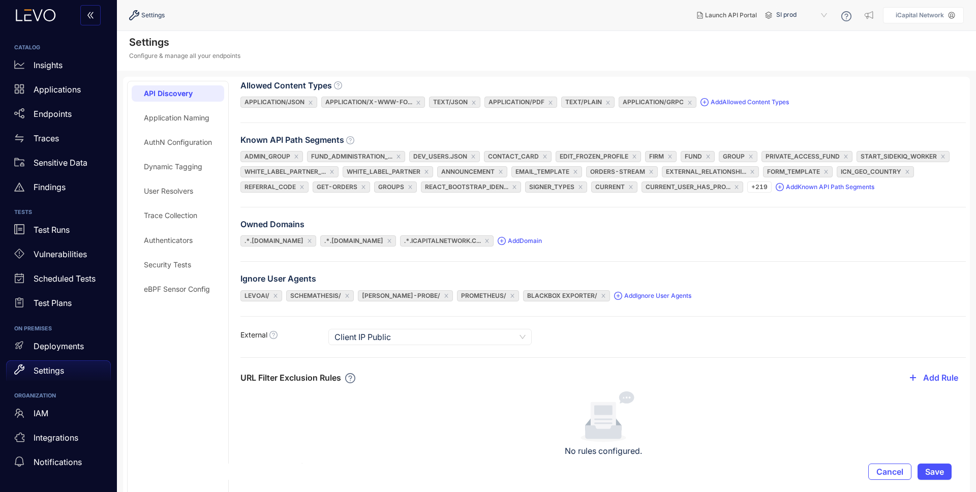
click at [173, 214] on div "Trace Collection" at bounding box center [170, 215] width 53 height 8
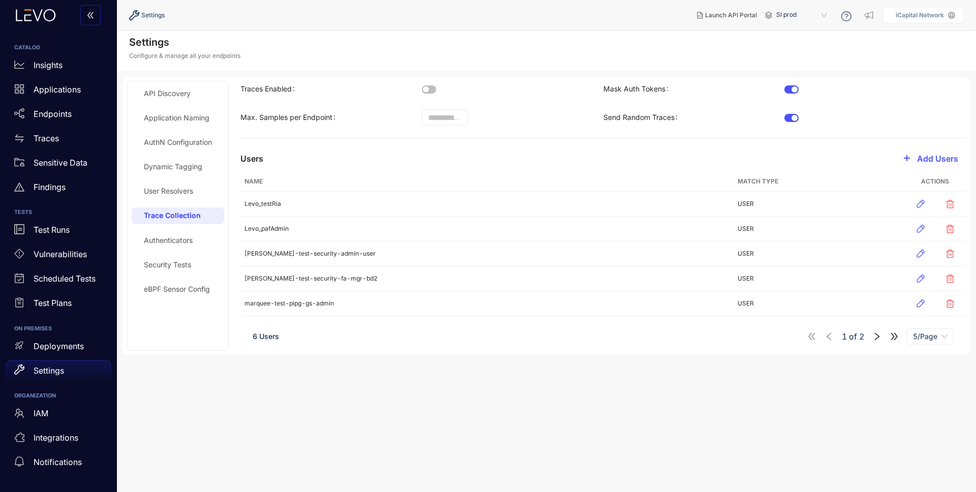
click at [801, 12] on span "SI prod" at bounding box center [802, 15] width 53 height 16
click at [794, 122] on div "SI QA" at bounding box center [806, 124] width 53 height 11
click at [723, 16] on span "Launch API Portal" at bounding box center [731, 15] width 52 height 7
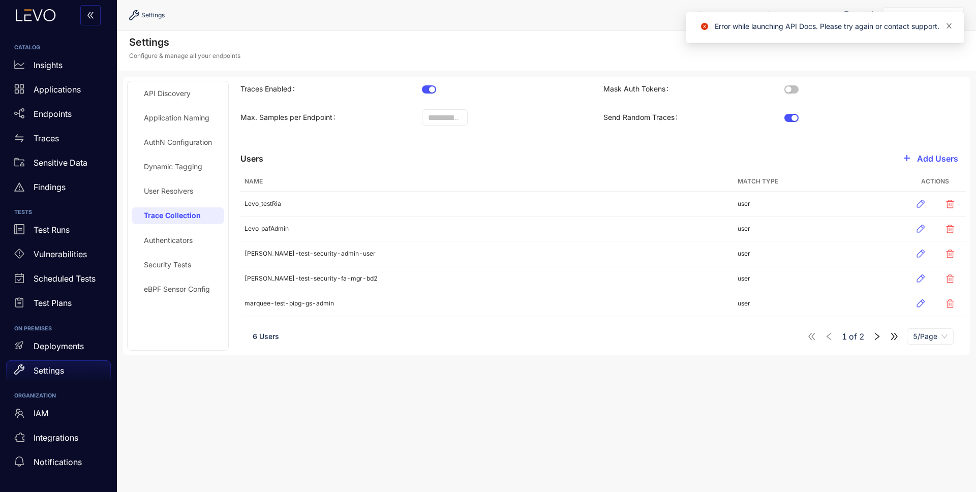
click at [948, 24] on icon "close" at bounding box center [948, 25] width 7 height 7
